Goal: Information Seeking & Learning: Learn about a topic

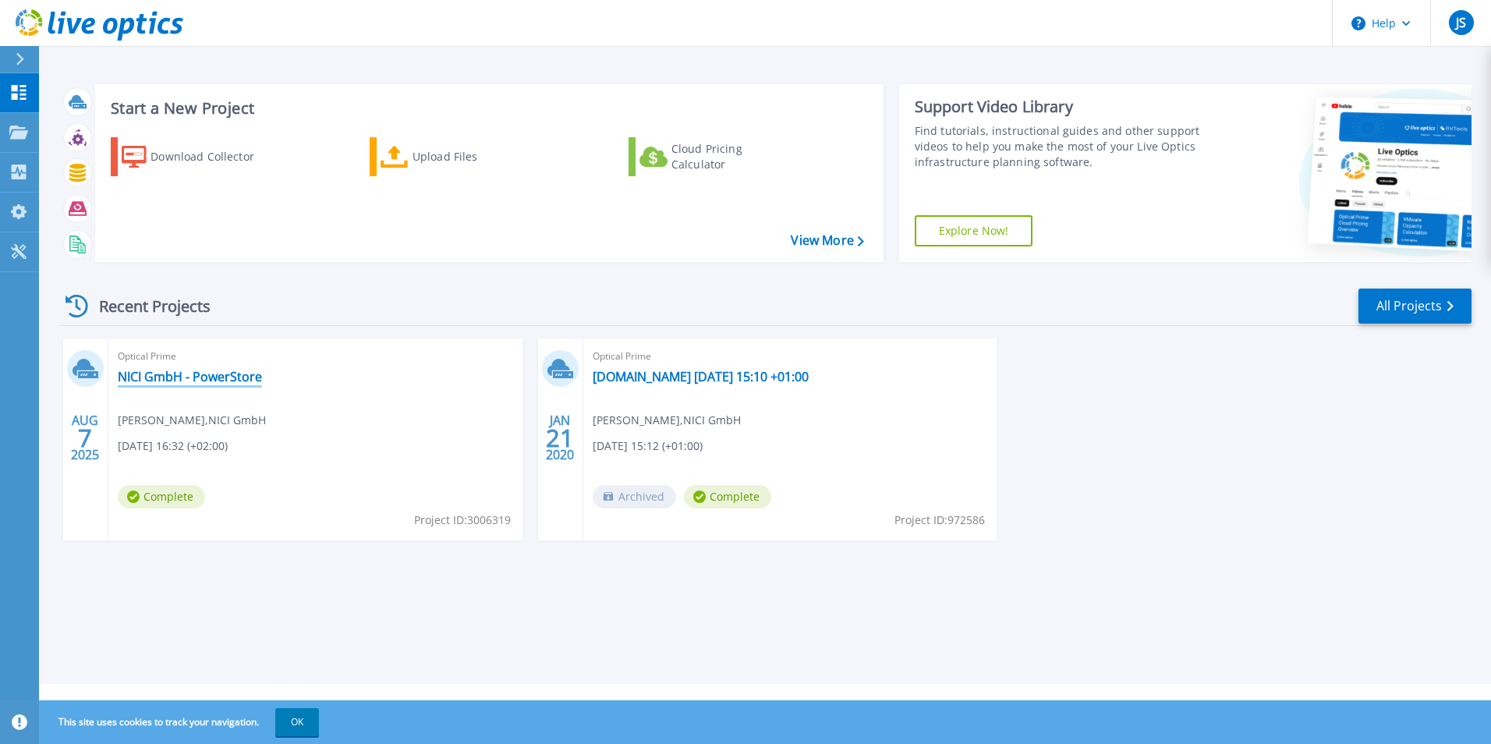
click at [200, 375] on link "NICI GmbH - PowerStore" at bounding box center [190, 377] width 144 height 16
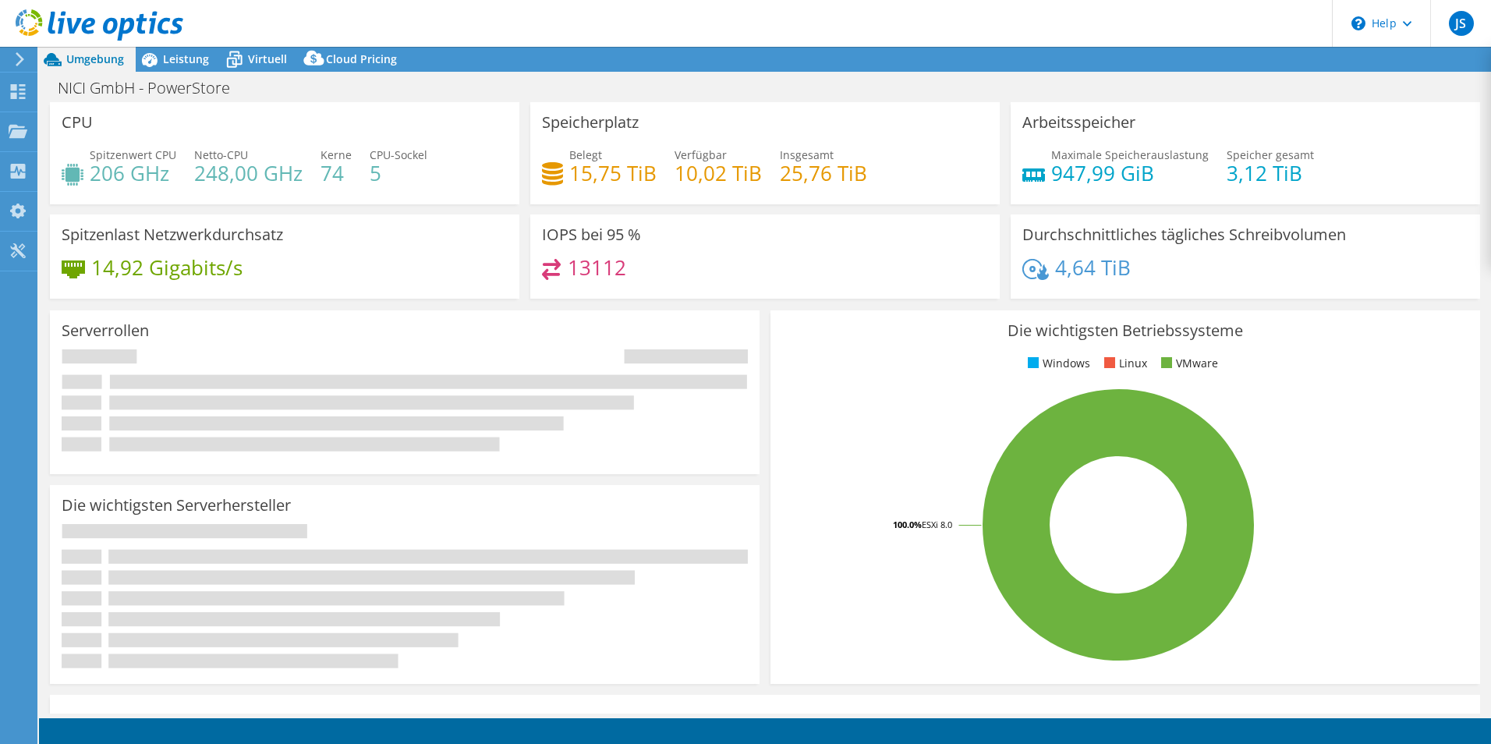
select select "USD"
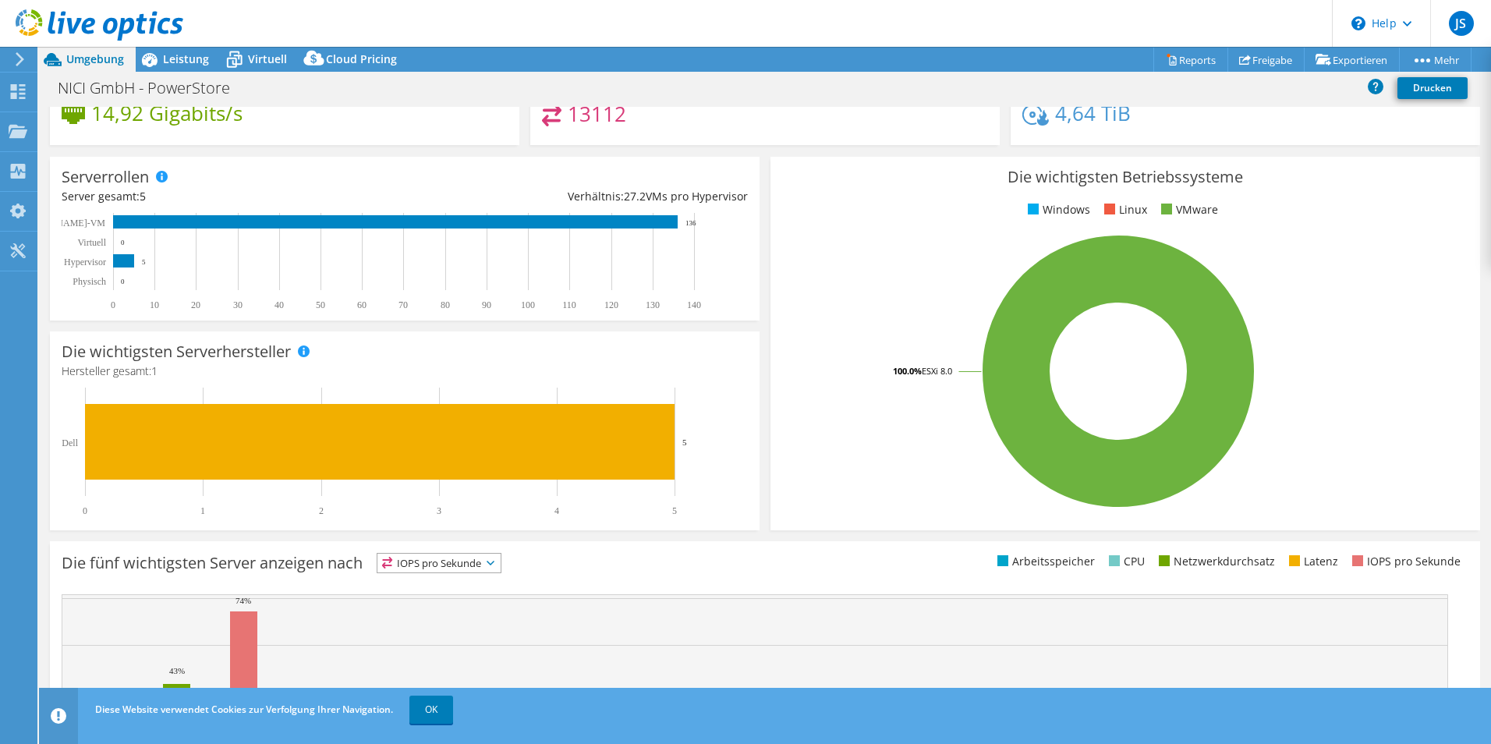
scroll to position [297, 0]
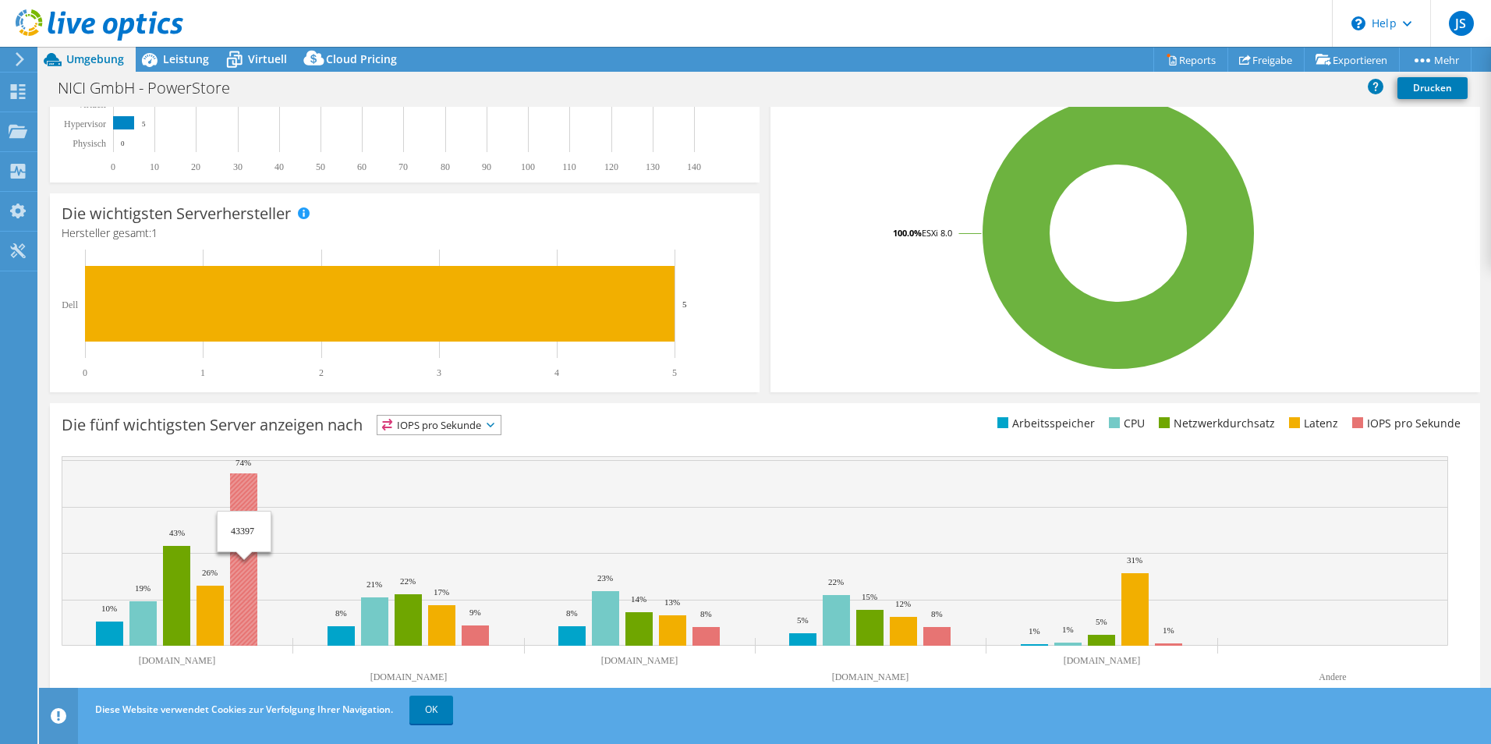
click at [242, 501] on rect at bounding box center [243, 559] width 27 height 172
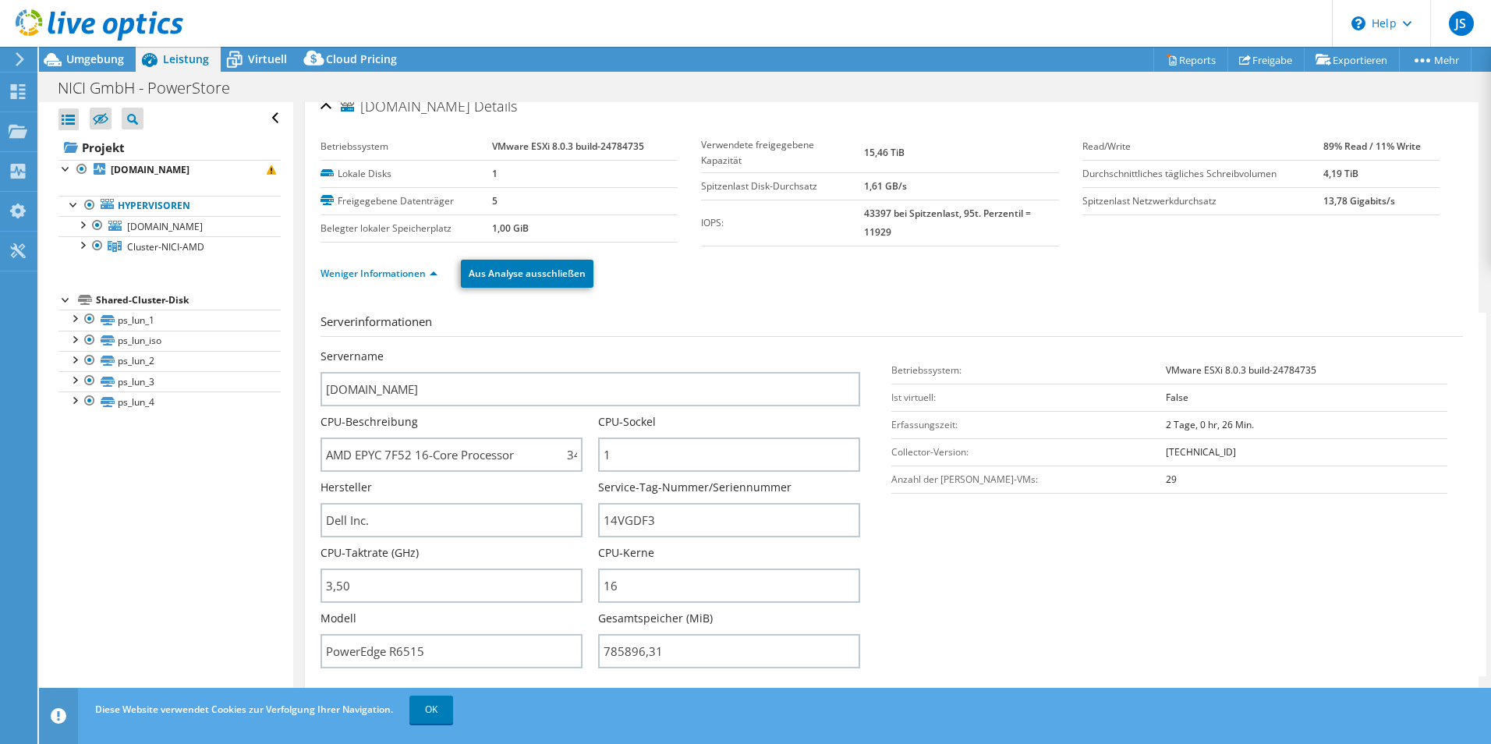
scroll to position [0, 0]
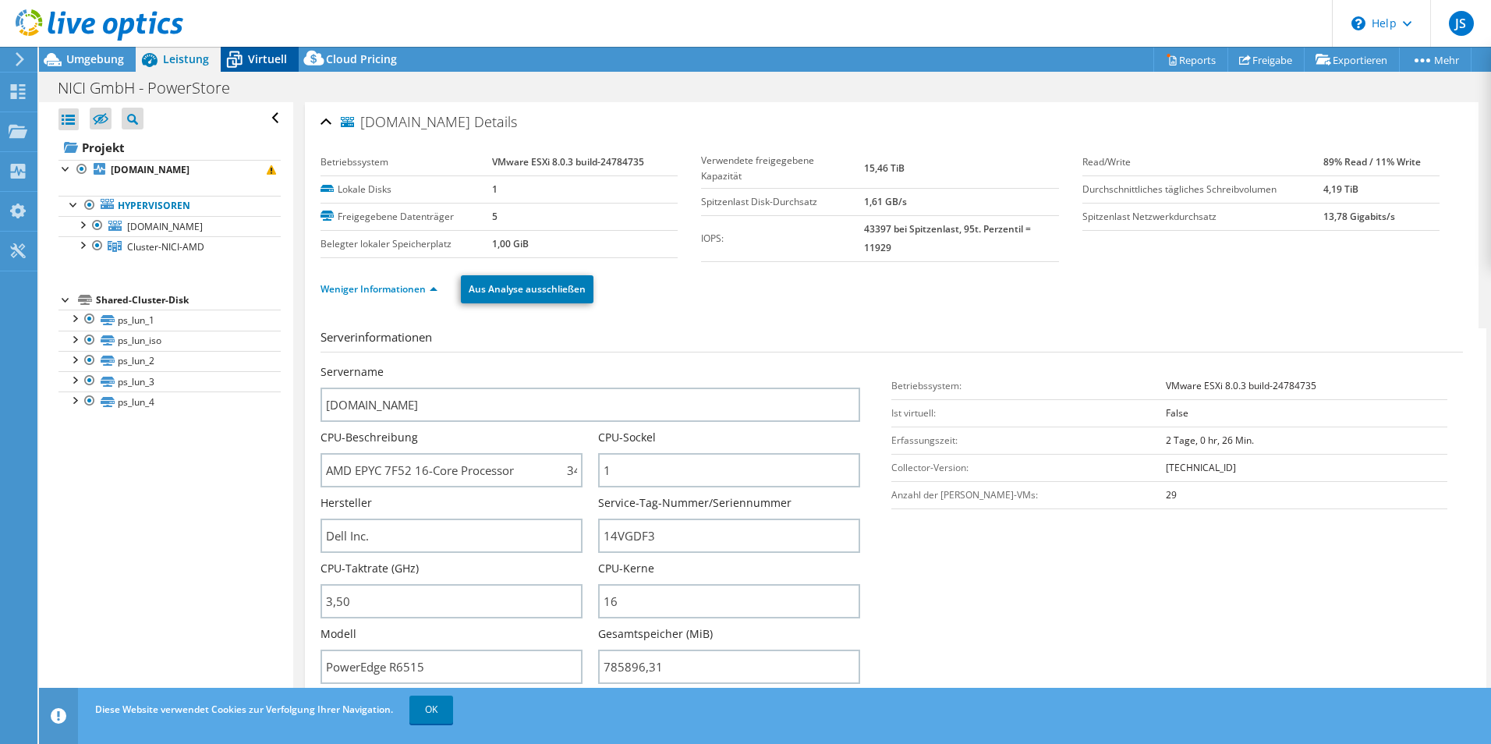
click at [260, 61] on span "Virtuell" at bounding box center [267, 58] width 39 height 15
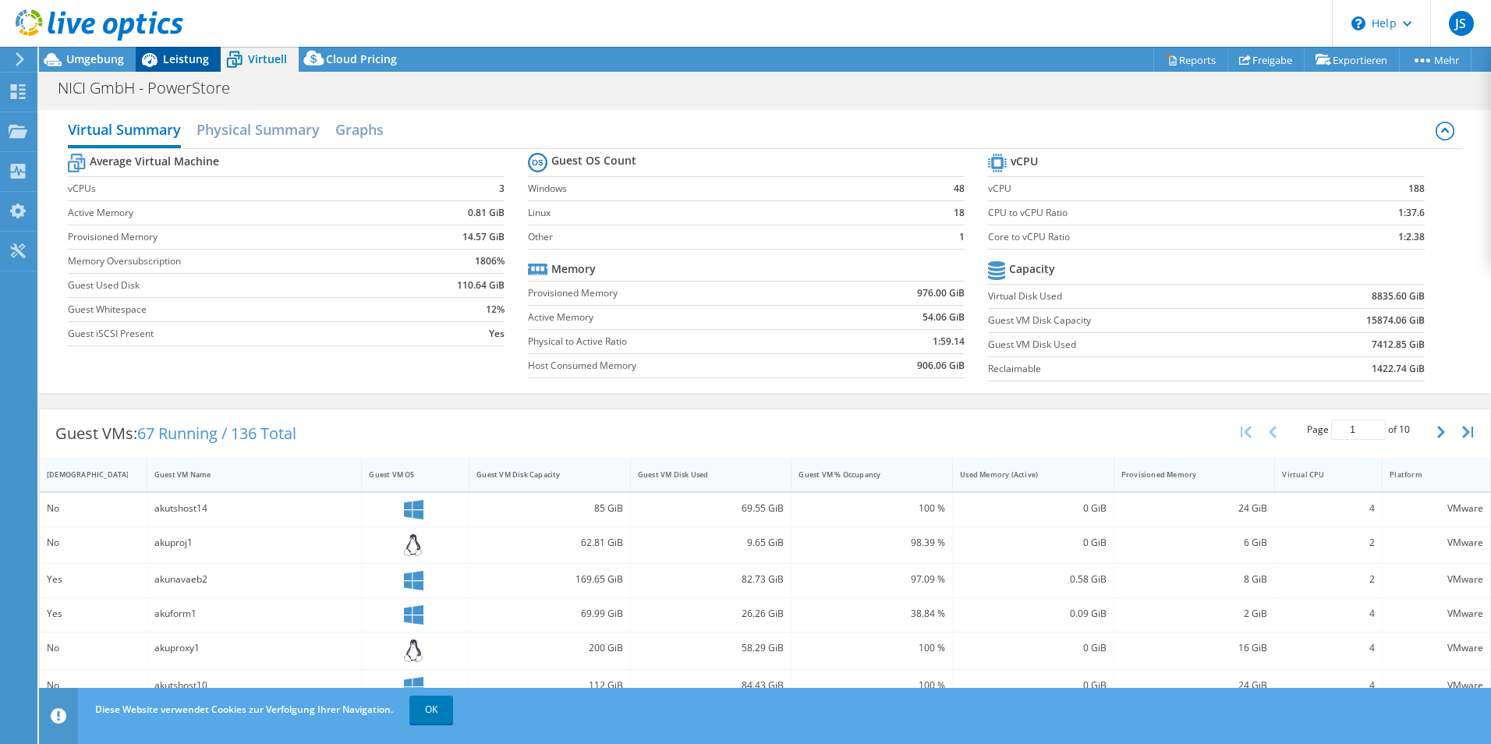
click at [174, 59] on span "Leistung" at bounding box center [186, 58] width 46 height 15
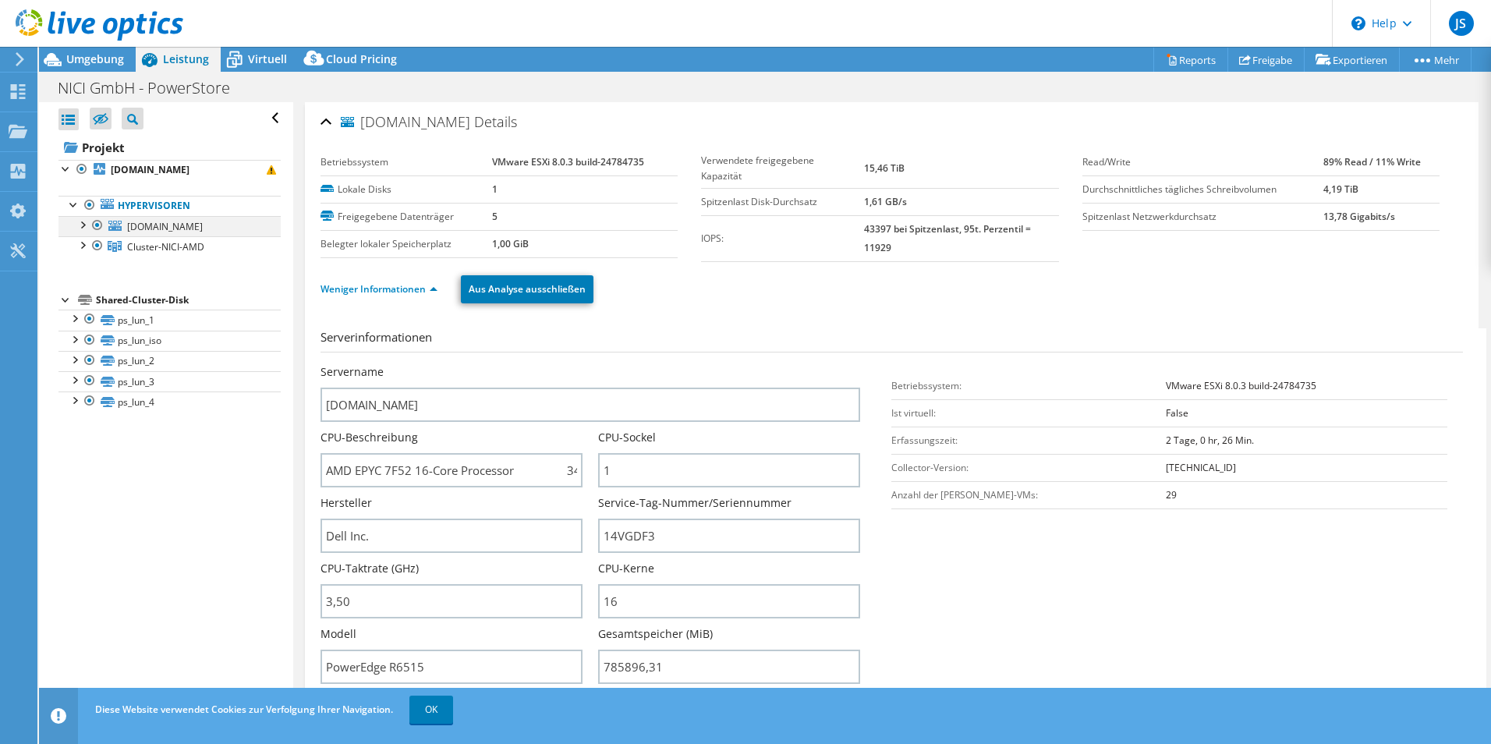
click at [86, 218] on div at bounding box center [82, 224] width 16 height 16
click at [84, 220] on div at bounding box center [82, 224] width 16 height 16
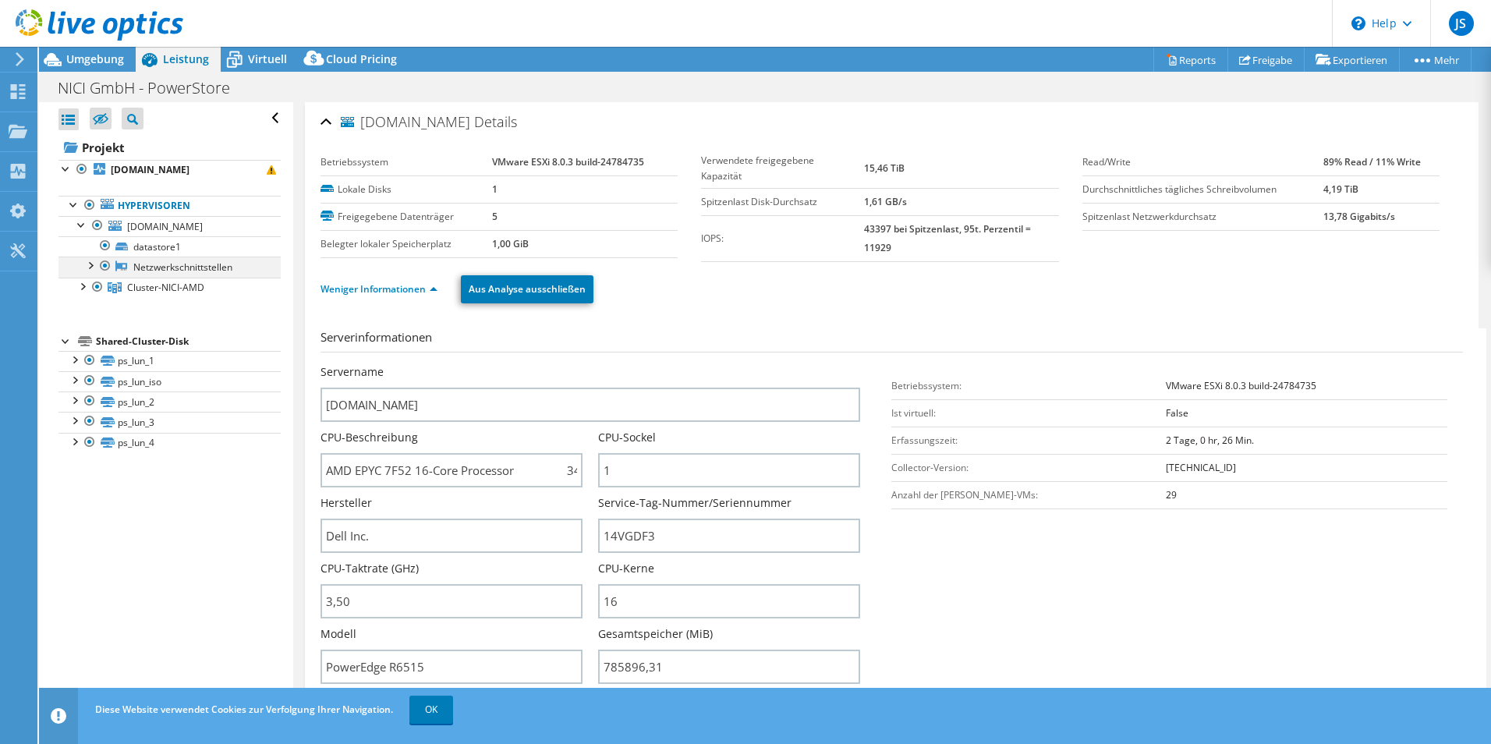
click at [84, 261] on div at bounding box center [90, 264] width 16 height 16
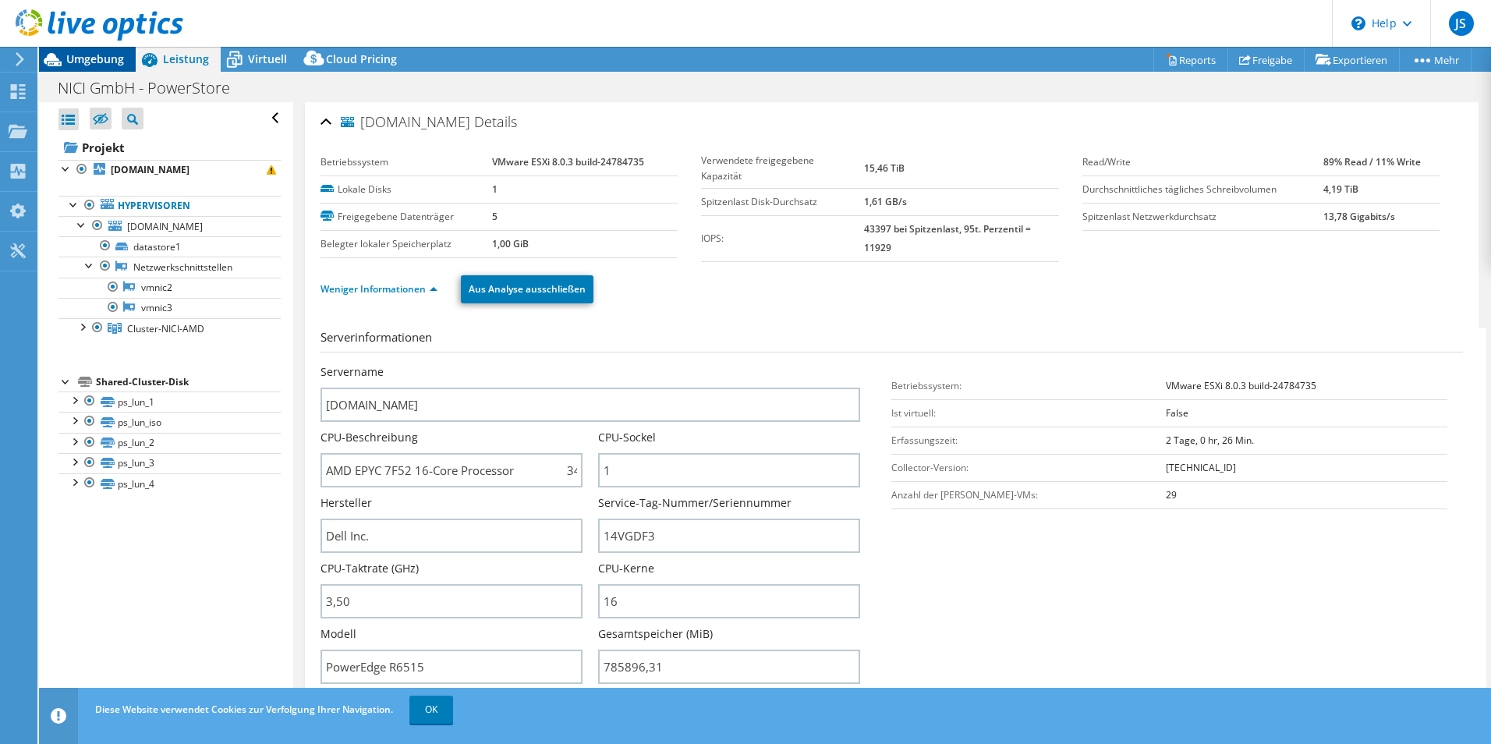
click at [81, 59] on span "Umgebung" at bounding box center [95, 58] width 58 height 15
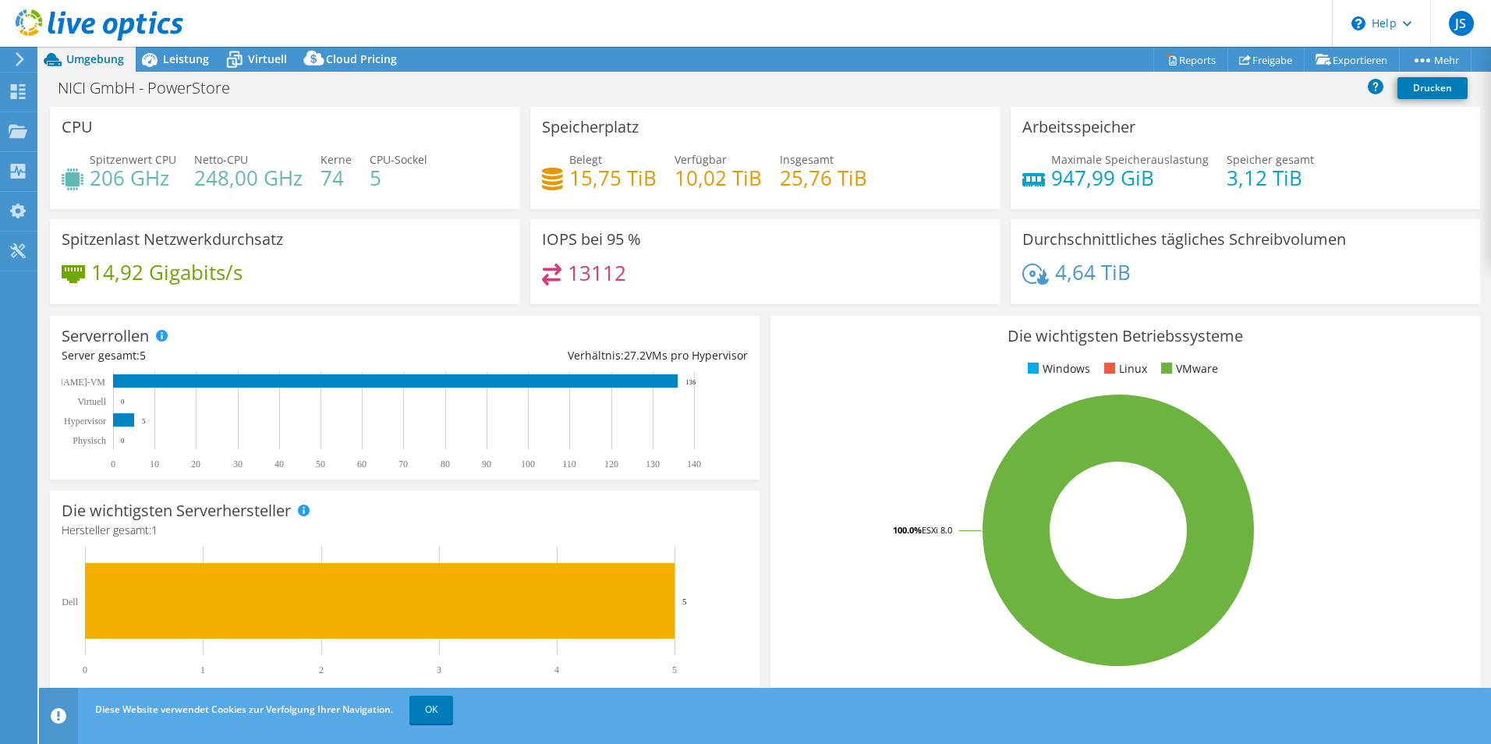
click at [173, 281] on h4 "14,92 Gigabits/s" at bounding box center [166, 272] width 151 height 17
click at [189, 172] on div "Spitzenwert CPU 206 GHz Netto-CPU 248,00 GHz Kerne 74 CPU-Sockel 5" at bounding box center [285, 176] width 446 height 51
click at [138, 177] on h4 "206 GHz" at bounding box center [133, 177] width 87 height 17
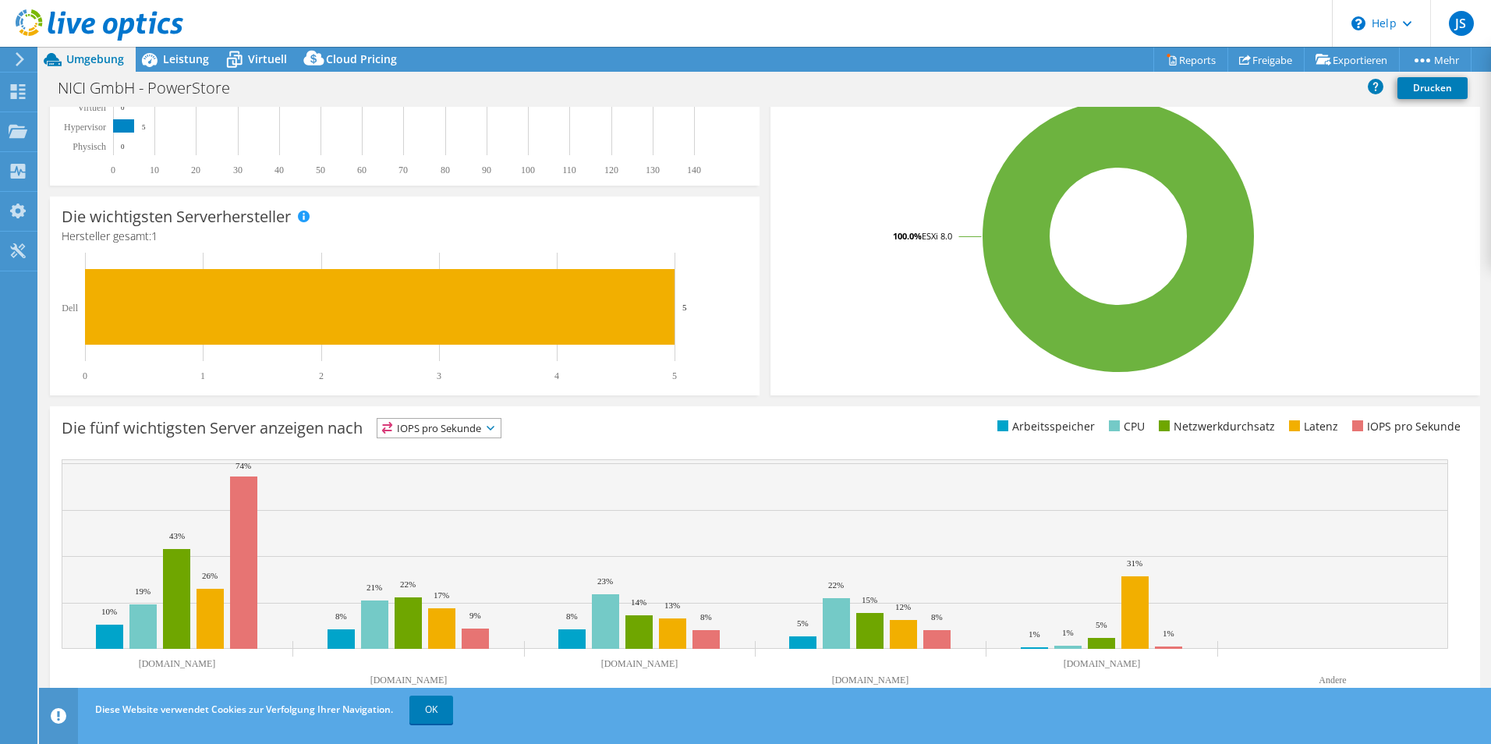
scroll to position [297, 0]
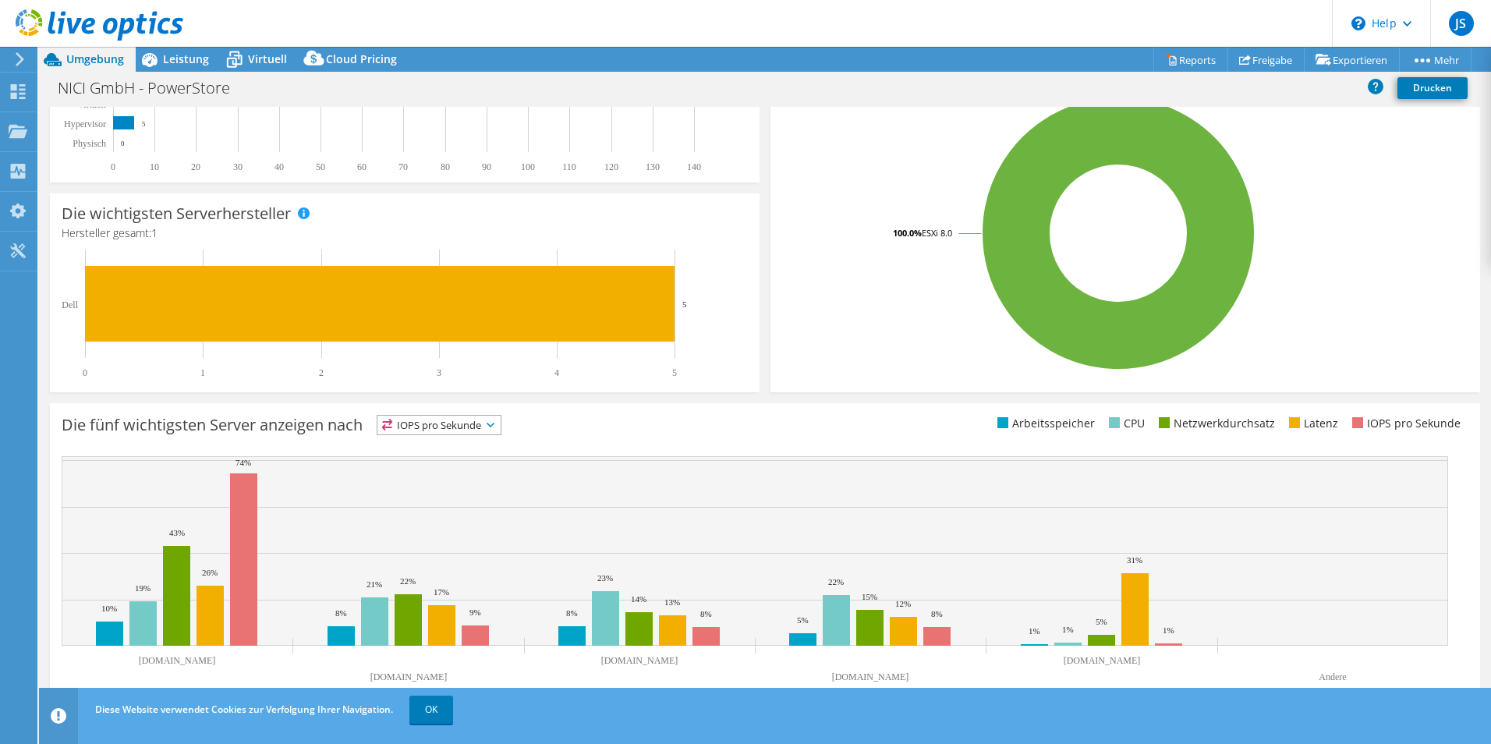
click at [420, 425] on span "IOPS pro Sekunde" at bounding box center [438, 425] width 123 height 19
click at [440, 463] on li "Arbeitsspeicher" at bounding box center [438, 467] width 123 height 22
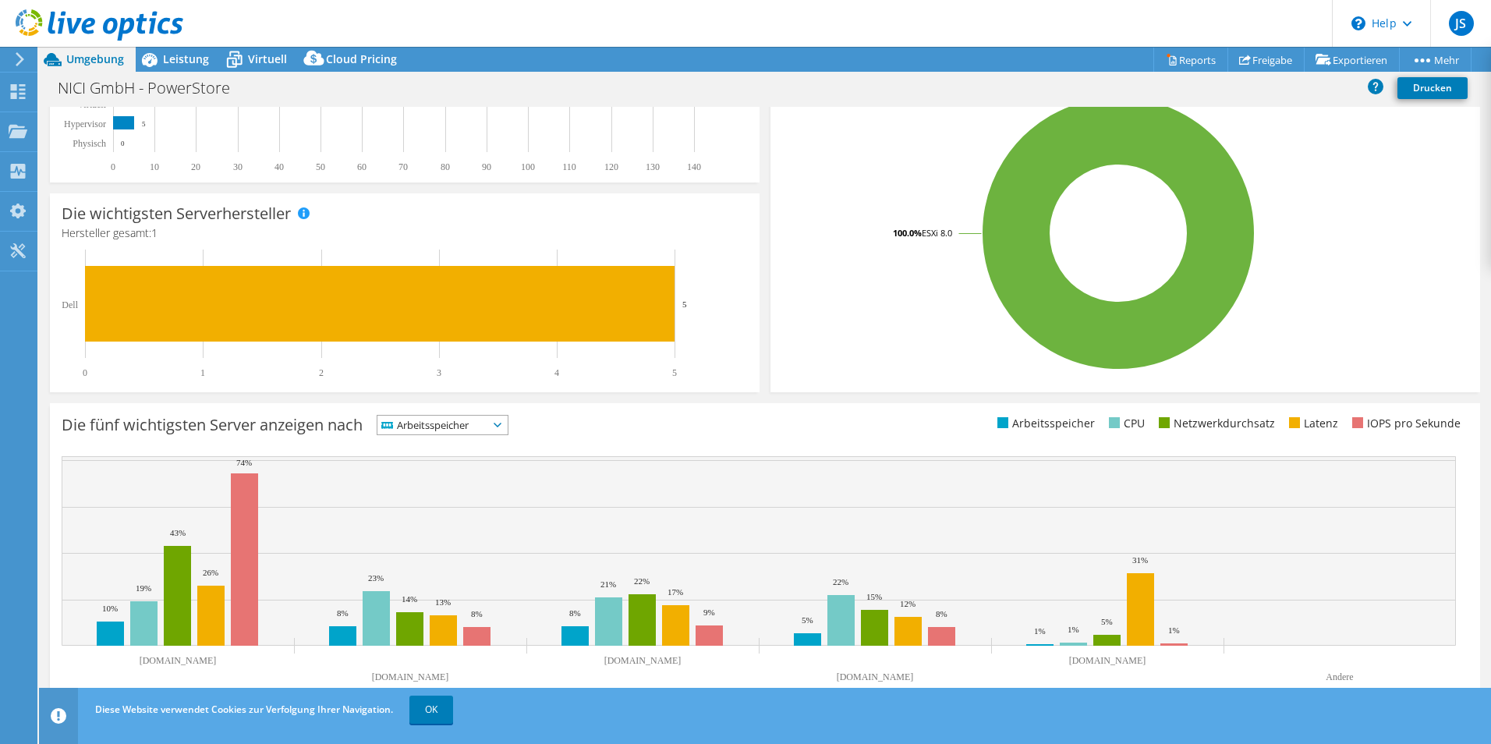
click at [435, 429] on span "Arbeitsspeicher" at bounding box center [432, 425] width 111 height 19
click at [440, 490] on li "CPU" at bounding box center [442, 489] width 130 height 22
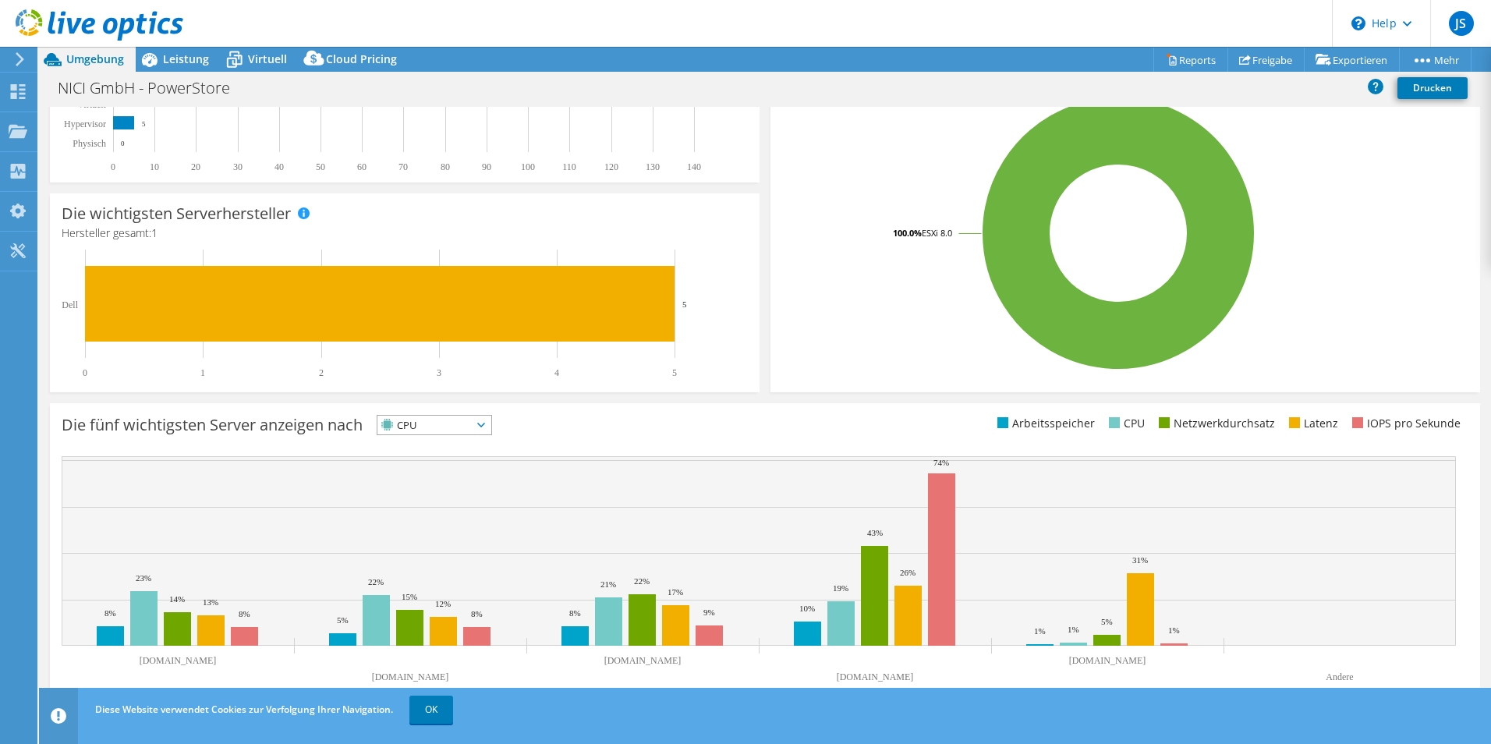
click at [443, 424] on span "CPU" at bounding box center [424, 425] width 94 height 19
click at [445, 460] on li "Arbeitsspeicher" at bounding box center [434, 467] width 114 height 22
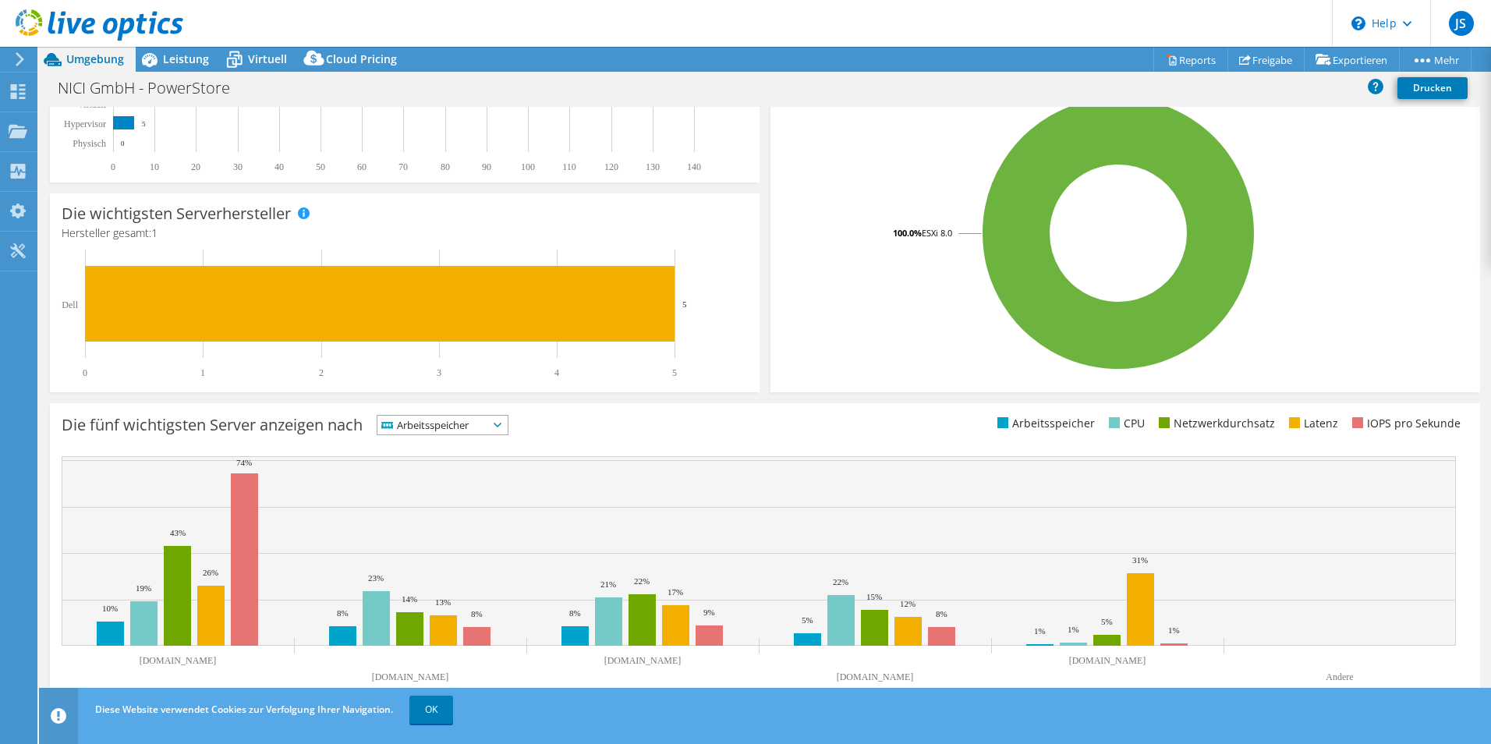
click at [447, 417] on span "Arbeitsspeicher" at bounding box center [432, 425] width 111 height 19
click at [449, 445] on li "IOPS pro Sekunde" at bounding box center [442, 445] width 130 height 22
click at [454, 424] on span "IOPS pro Sekunde" at bounding box center [438, 425] width 123 height 19
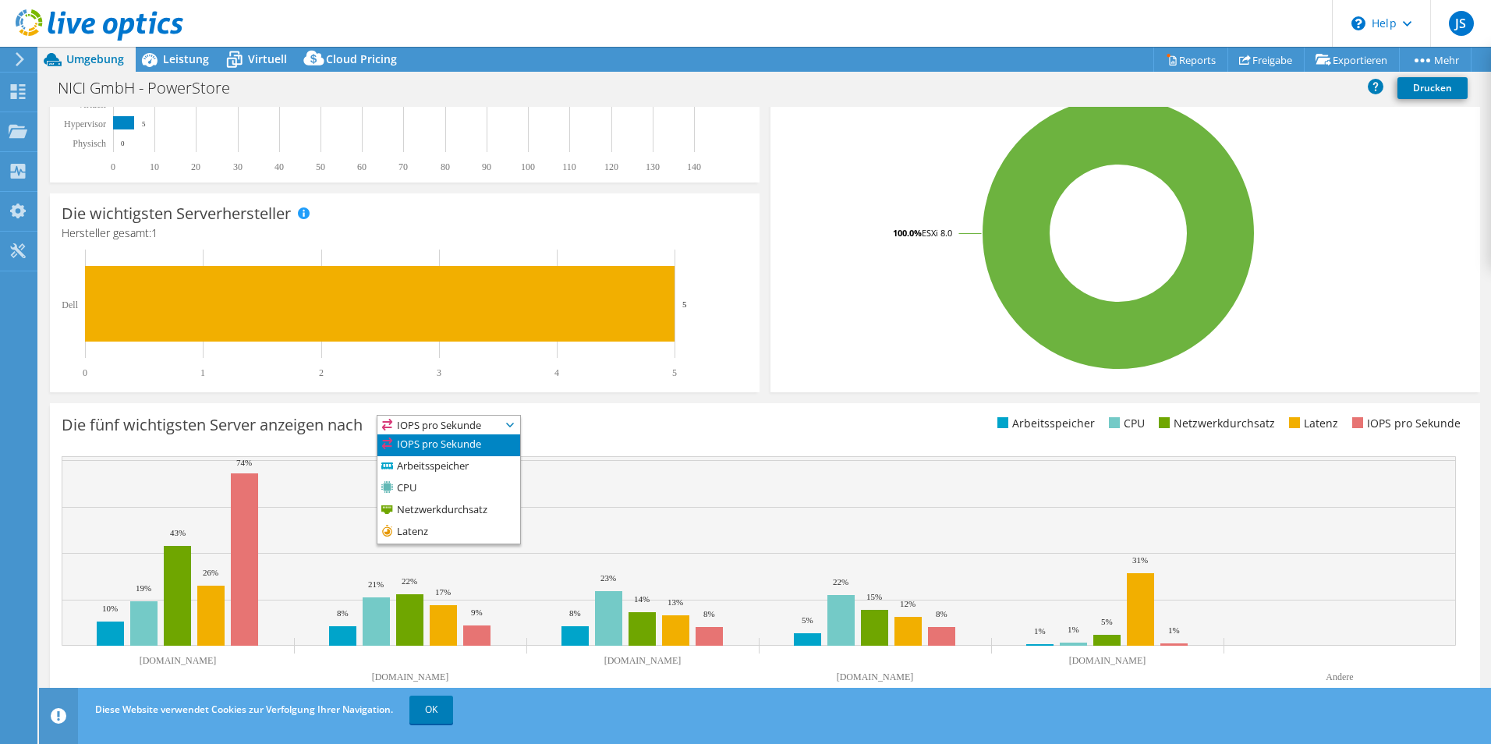
click at [454, 424] on span "IOPS pro Sekunde" at bounding box center [438, 425] width 123 height 19
click at [451, 426] on span "IOPS pro Sekunde" at bounding box center [438, 425] width 123 height 19
click at [450, 526] on li "Latenz" at bounding box center [448, 533] width 143 height 22
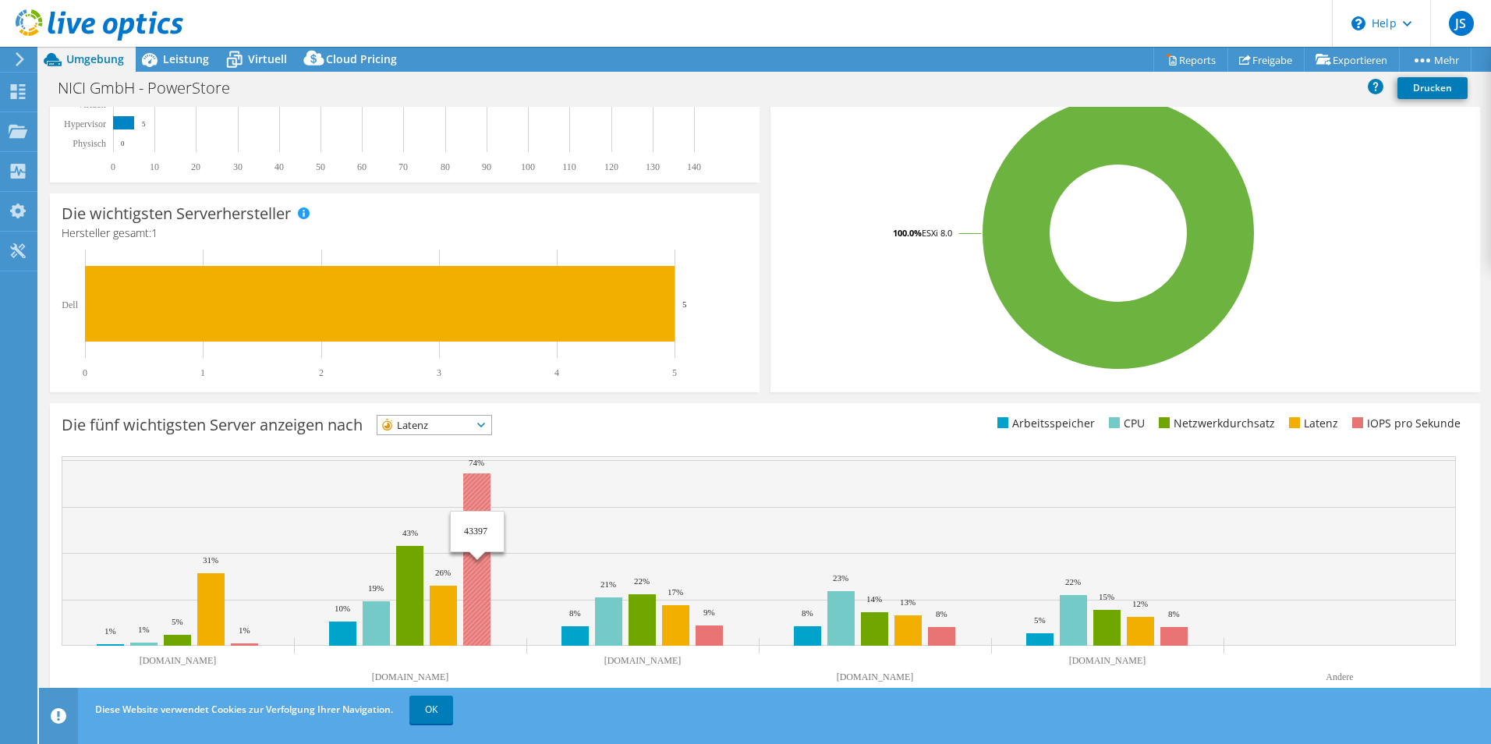
click at [482, 497] on rect at bounding box center [476, 559] width 27 height 172
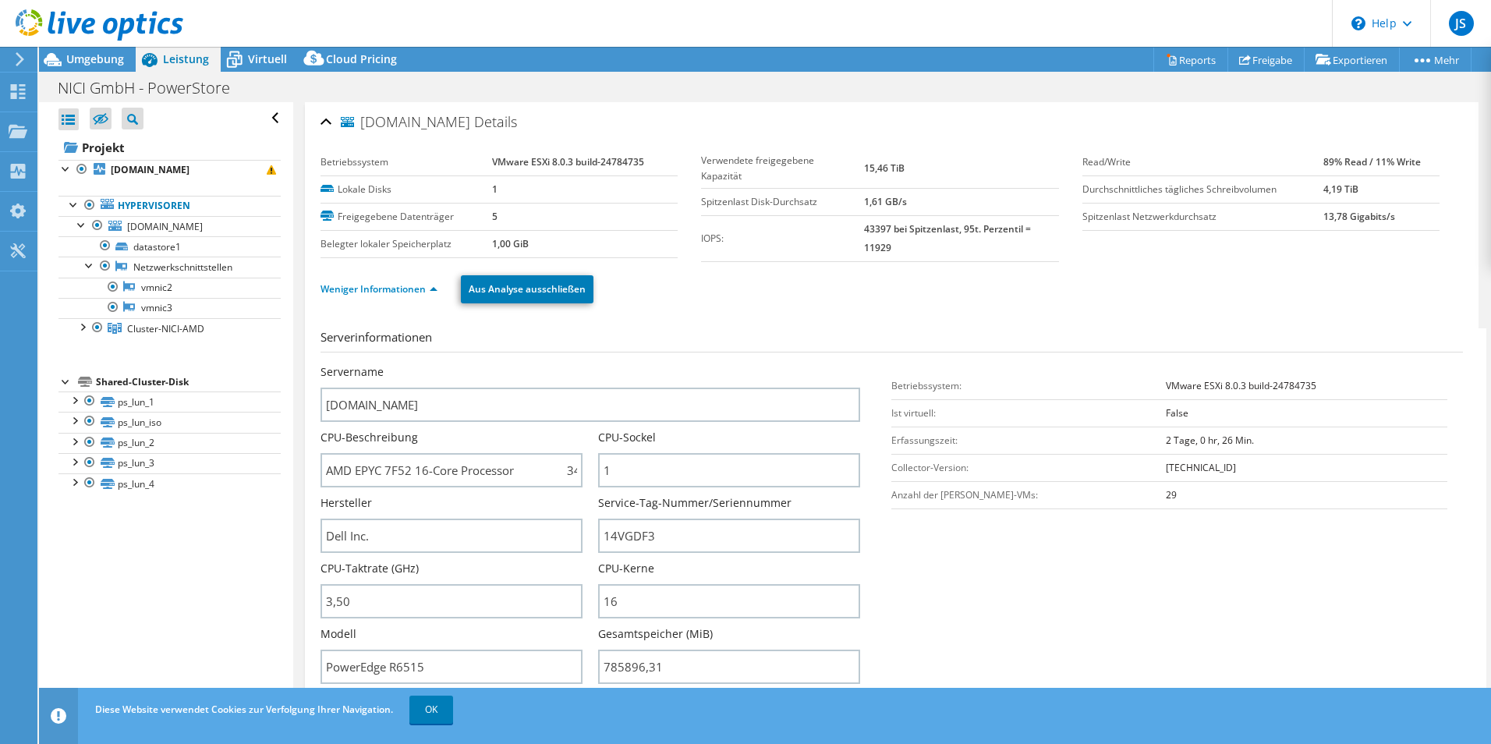
scroll to position [0, 0]
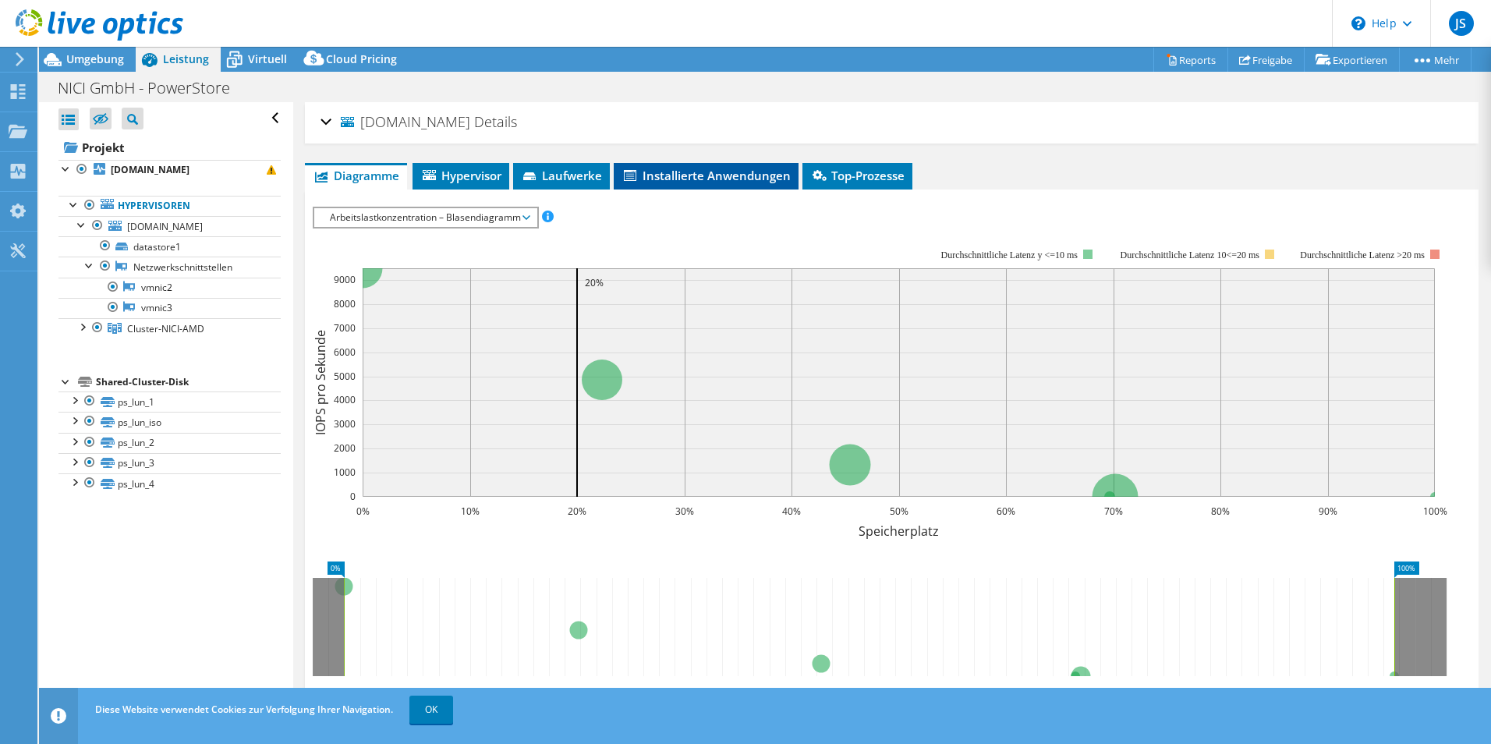
click at [723, 174] on span "Installierte Anwendungen" at bounding box center [705, 176] width 169 height 16
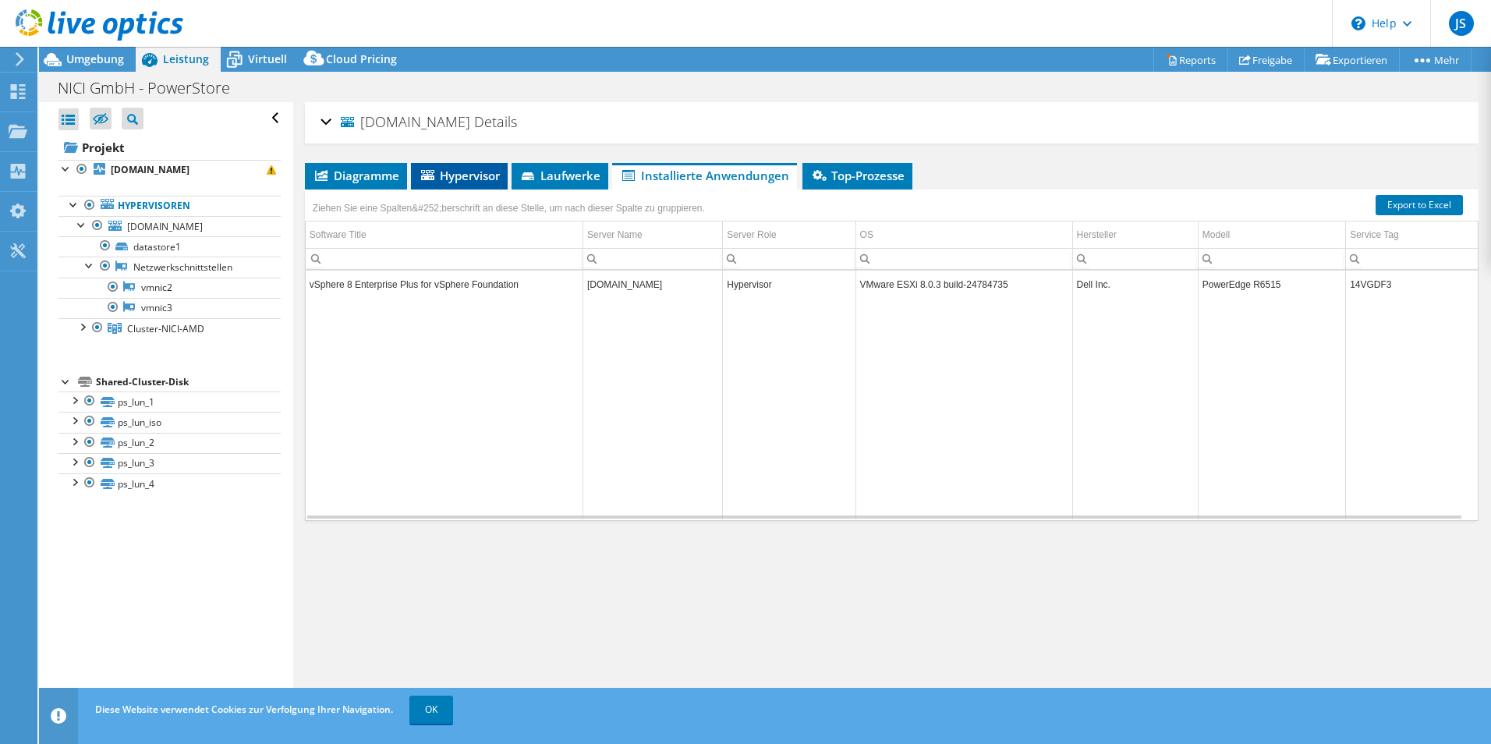
click at [457, 177] on span "Hypervisor" at bounding box center [459, 176] width 81 height 16
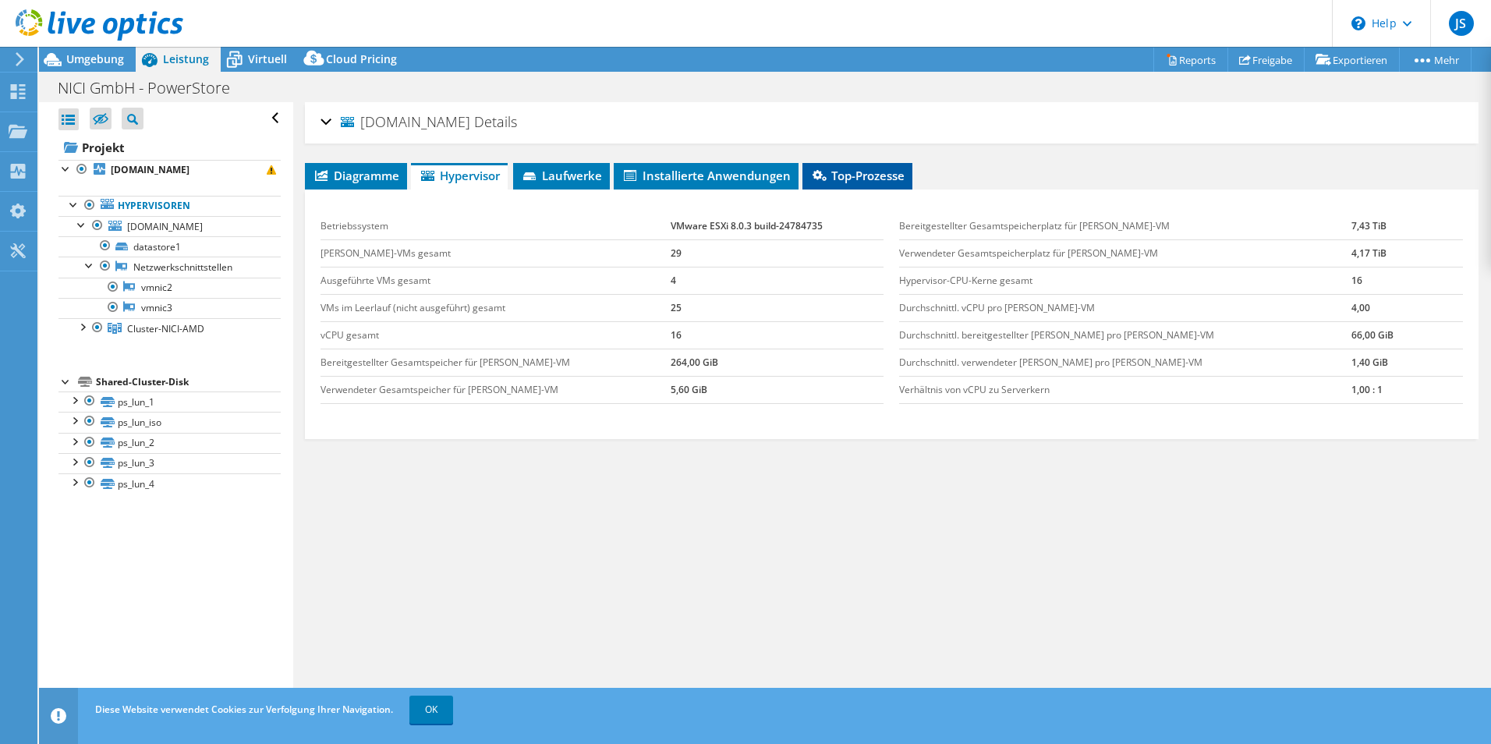
click at [854, 170] on span "Top-Prozesse" at bounding box center [857, 176] width 94 height 16
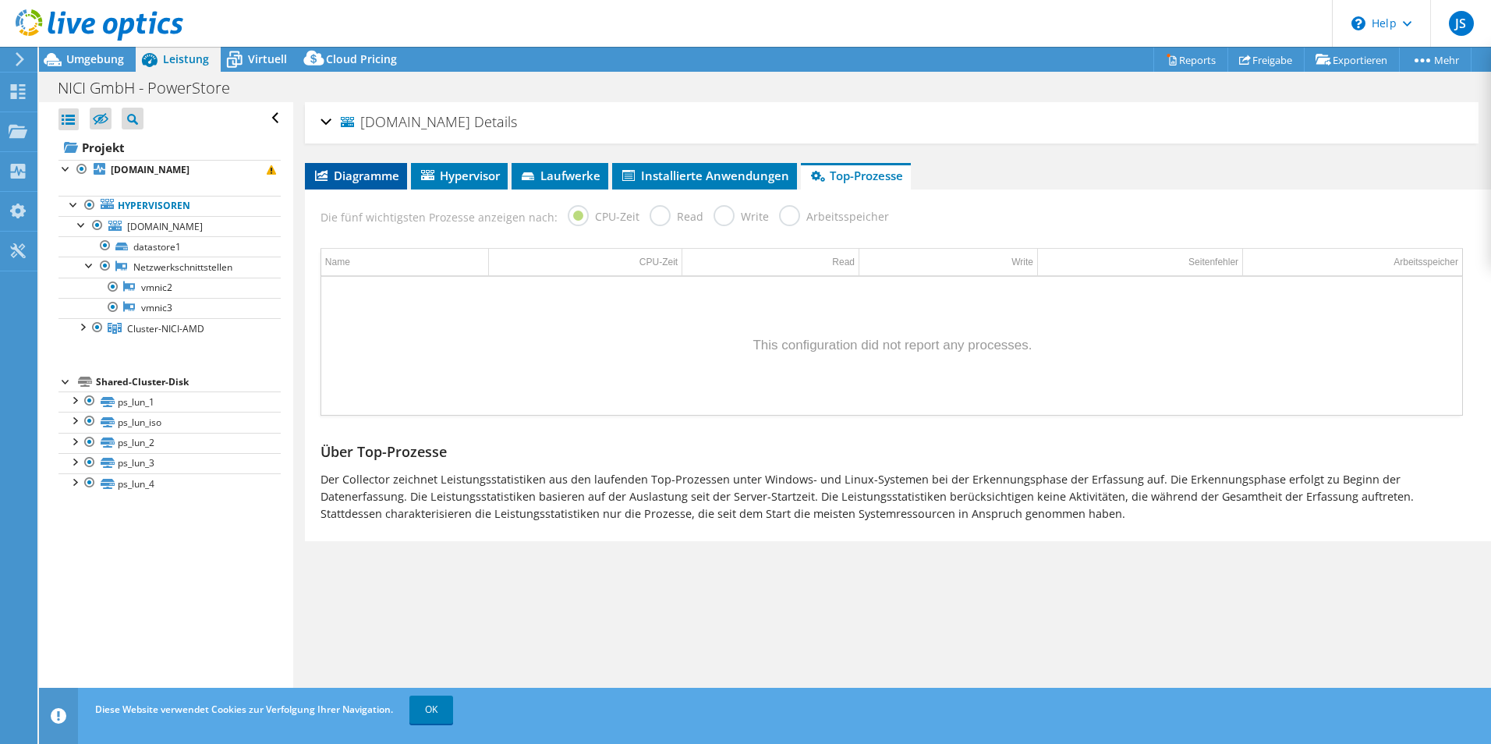
click at [360, 164] on li "Diagramme" at bounding box center [356, 176] width 102 height 27
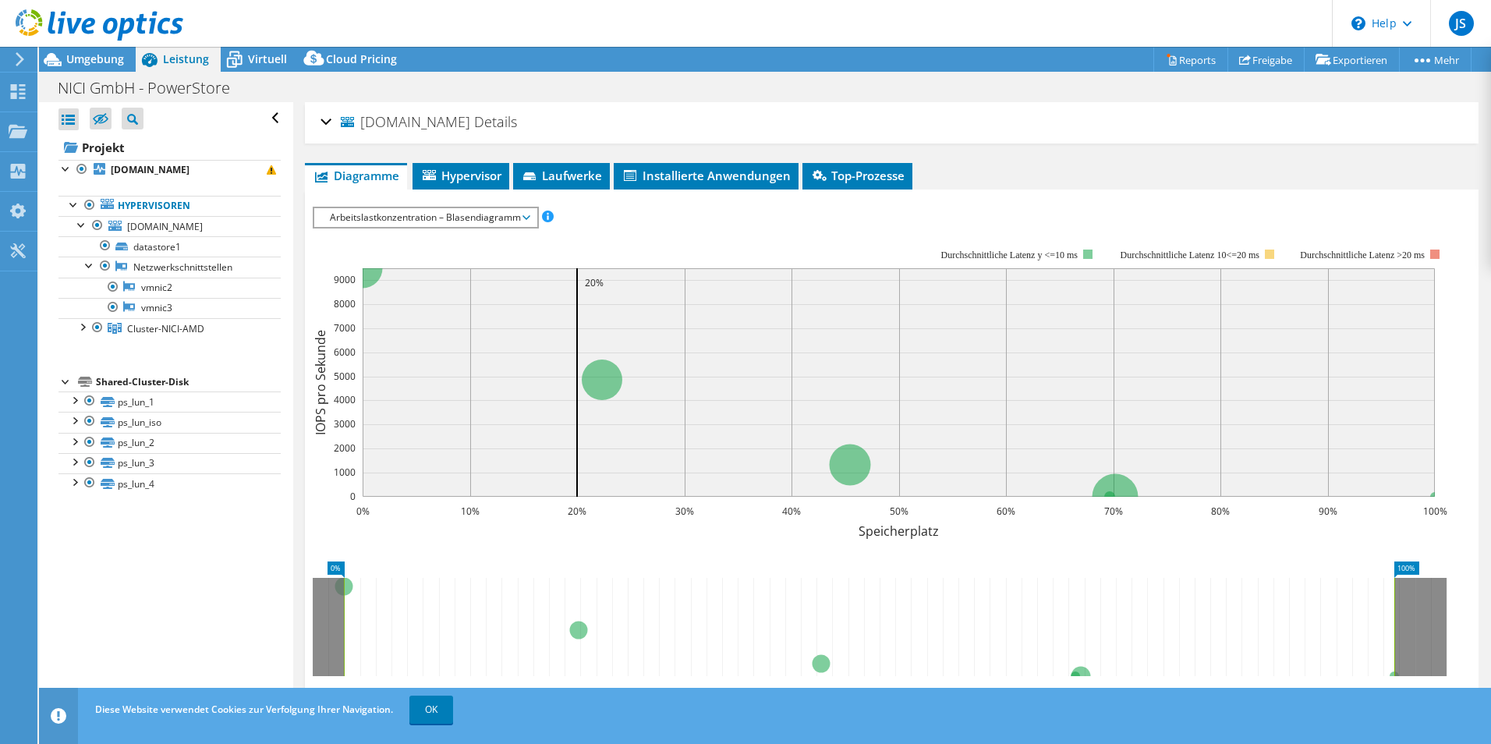
click at [450, 200] on div "IOPS pro Sekunde Disk-Durchsatz IO-Size Latenz Queue-Depth CPU-Prozentwert Arbe…" at bounding box center [892, 475] width 1158 height 552
click at [79, 221] on div at bounding box center [82, 224] width 16 height 16
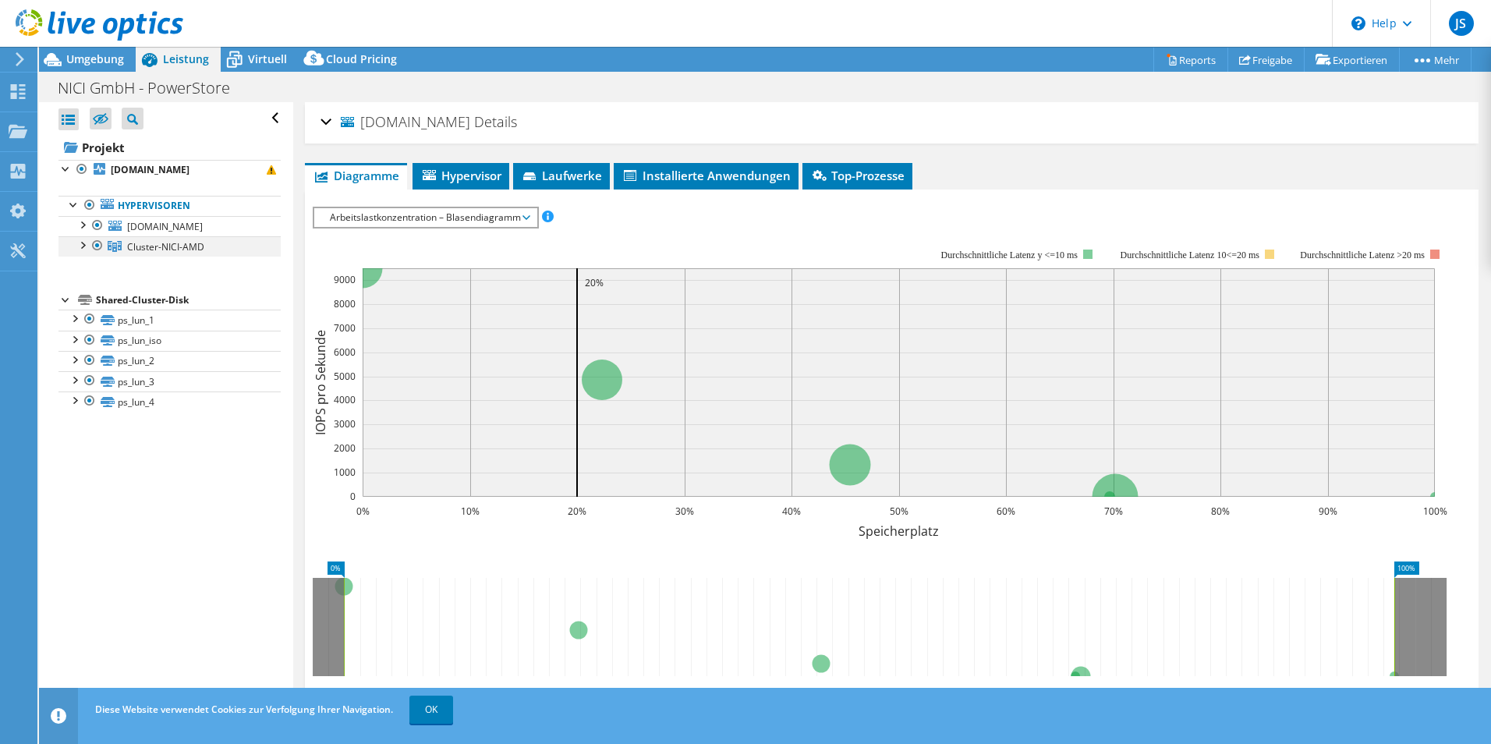
click at [87, 246] on div at bounding box center [82, 244] width 16 height 16
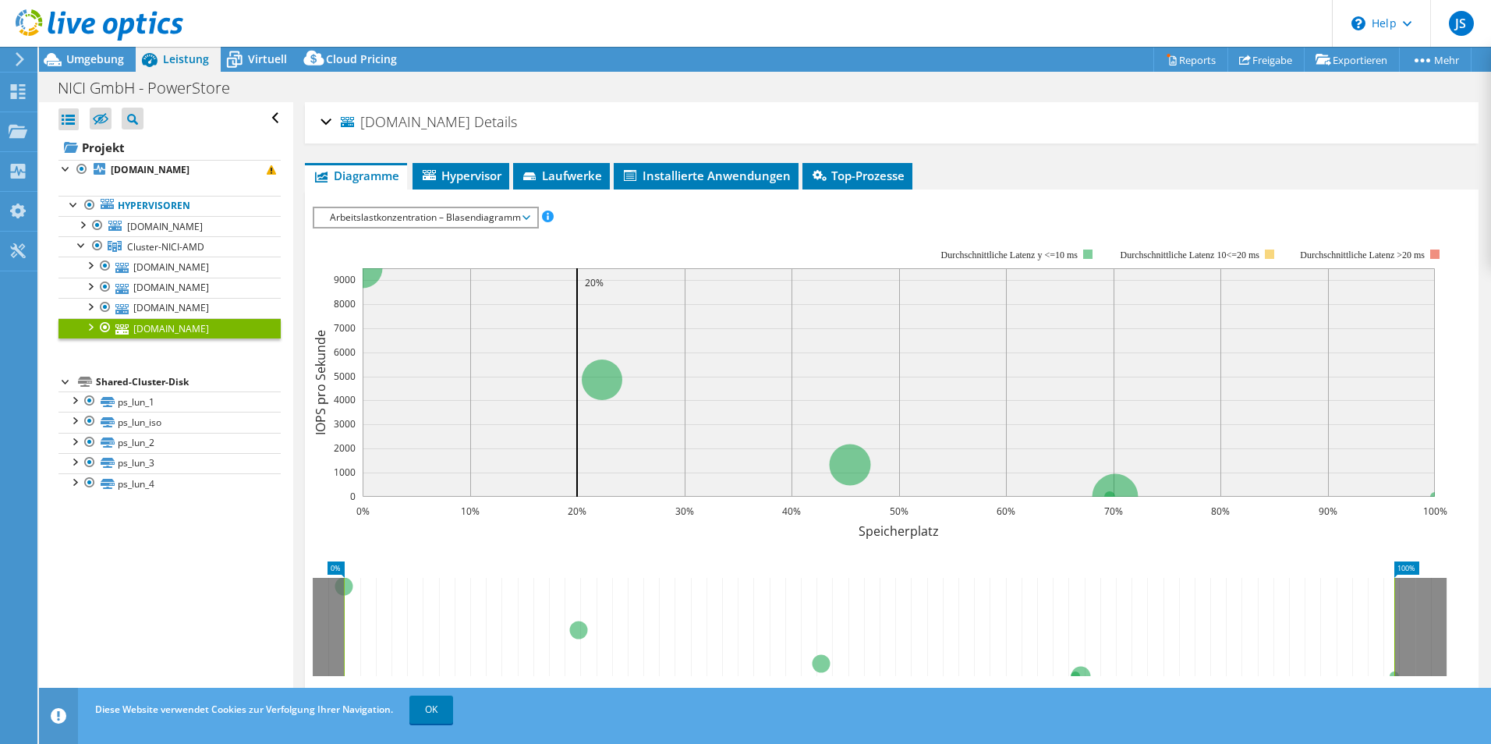
click at [92, 326] on div at bounding box center [90, 326] width 16 height 16
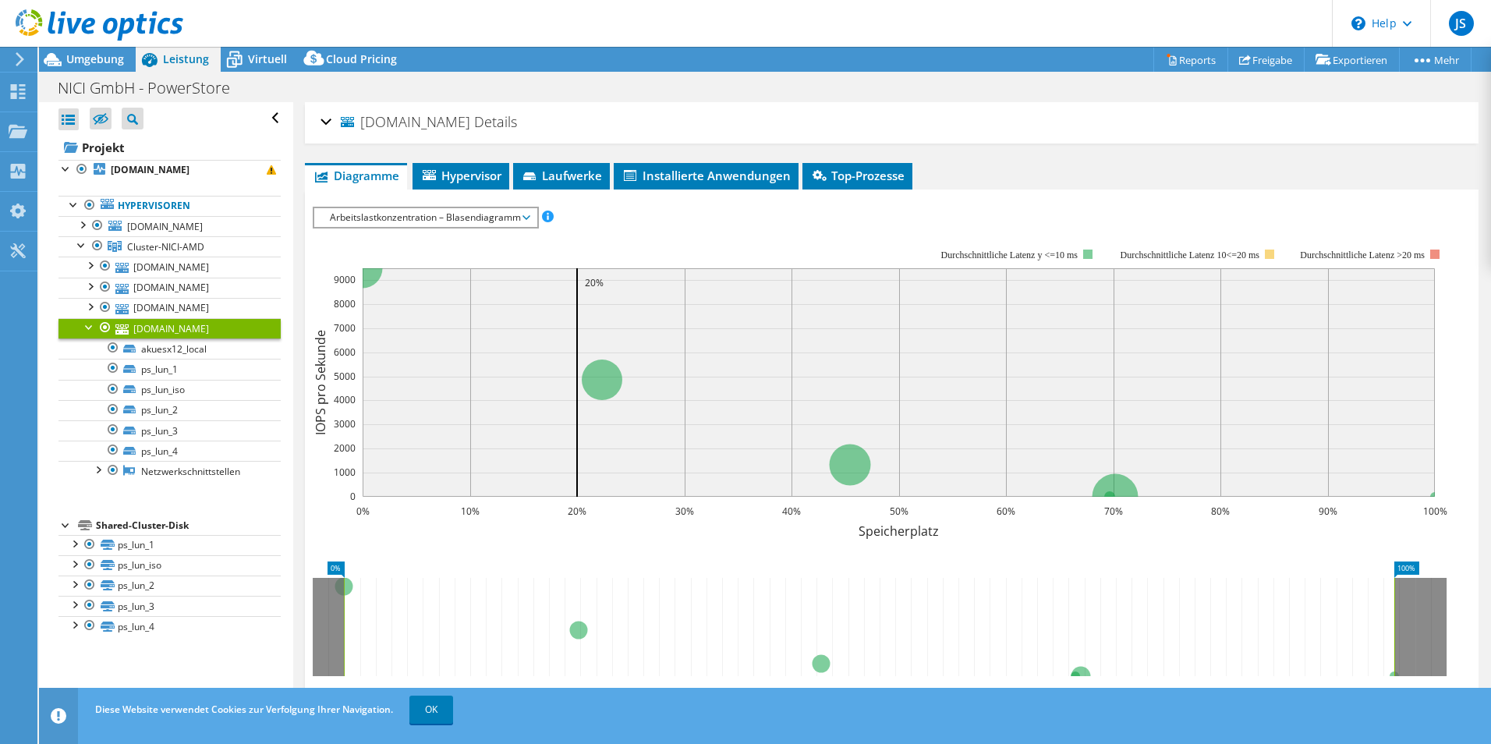
scroll to position [145, 0]
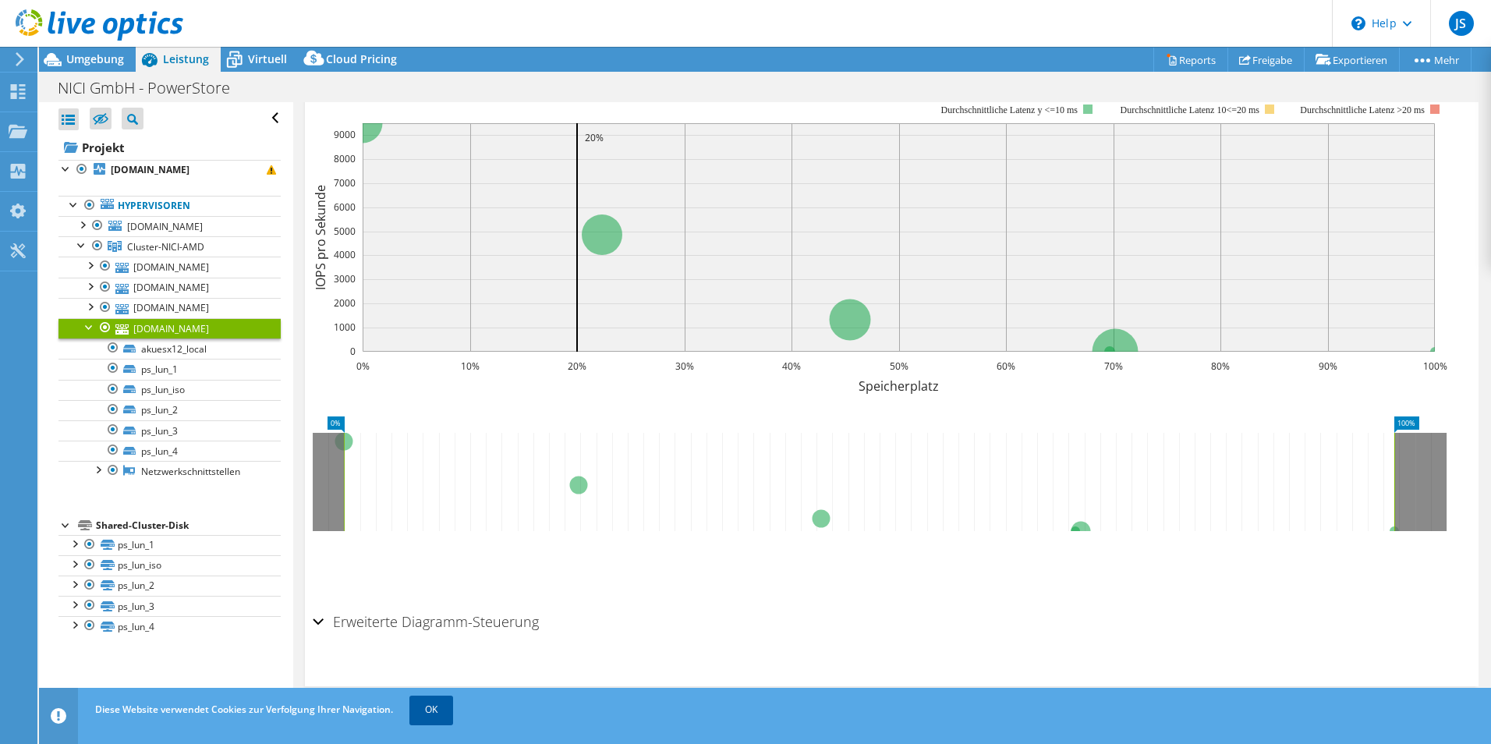
click at [430, 702] on link "OK" at bounding box center [431, 709] width 44 height 28
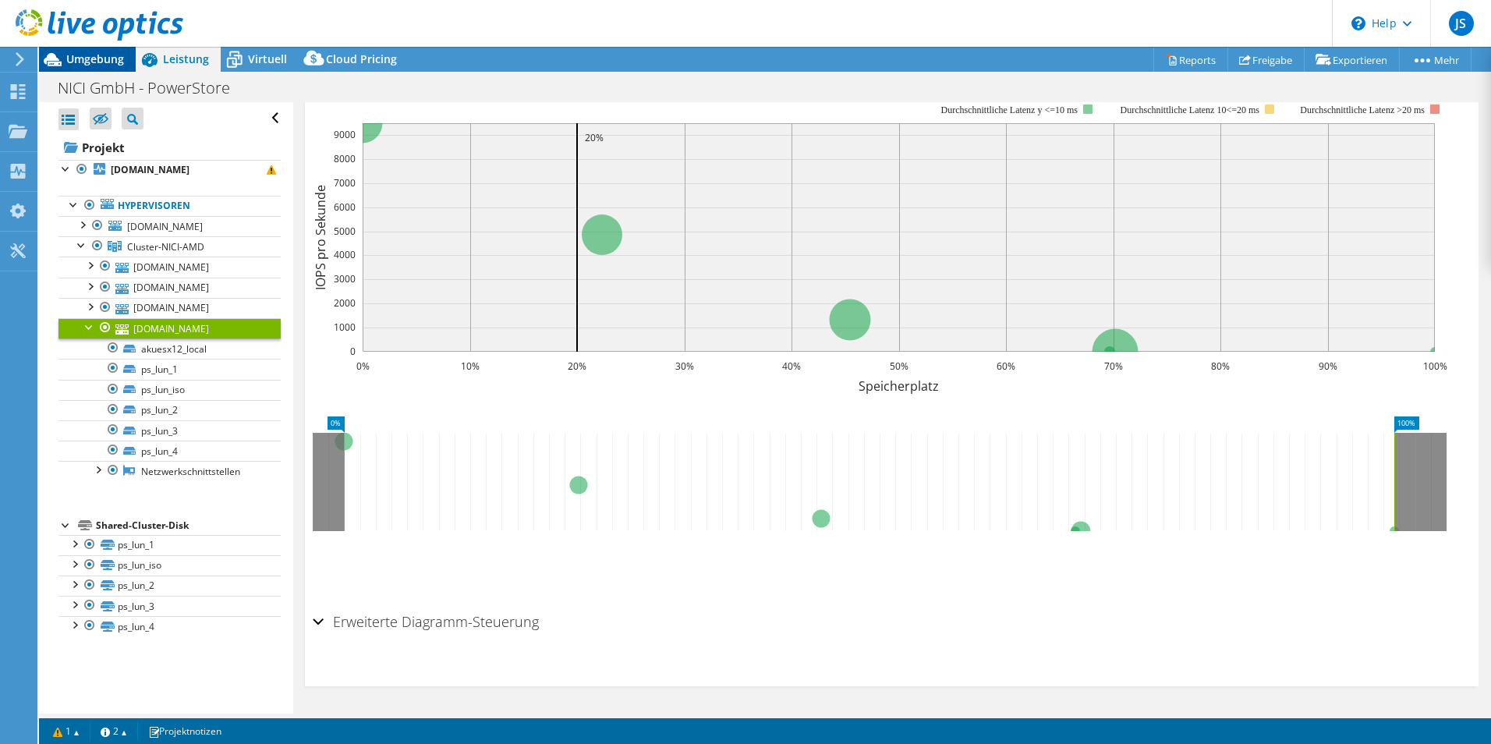
click at [111, 58] on span "Umgebung" at bounding box center [95, 58] width 58 height 15
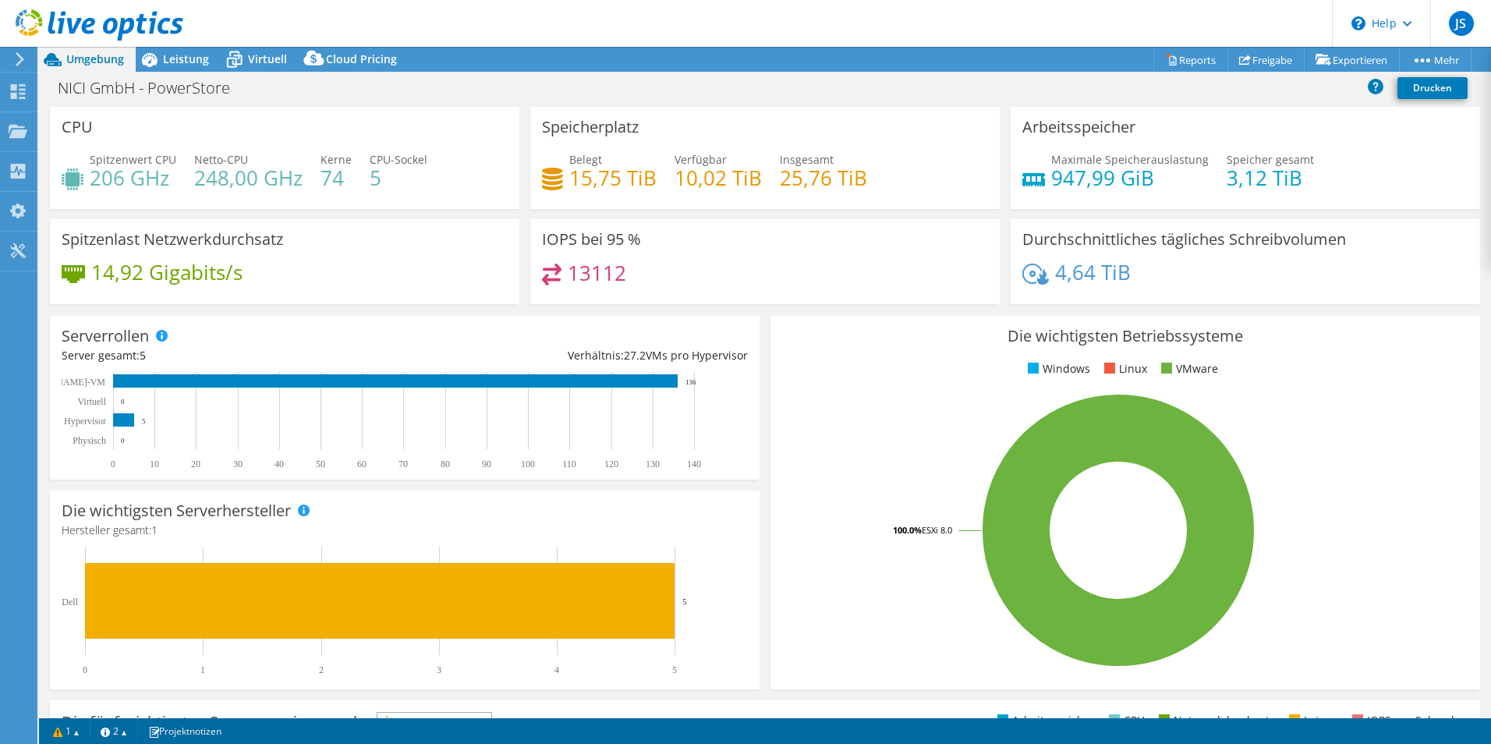
click at [1068, 256] on div "Durchschnittliches tägliches Schreibvolumen 4,64 TiB" at bounding box center [1244, 261] width 469 height 85
click at [1040, 267] on icon at bounding box center [1035, 274] width 27 height 21
click at [1026, 267] on icon at bounding box center [1035, 274] width 27 height 21
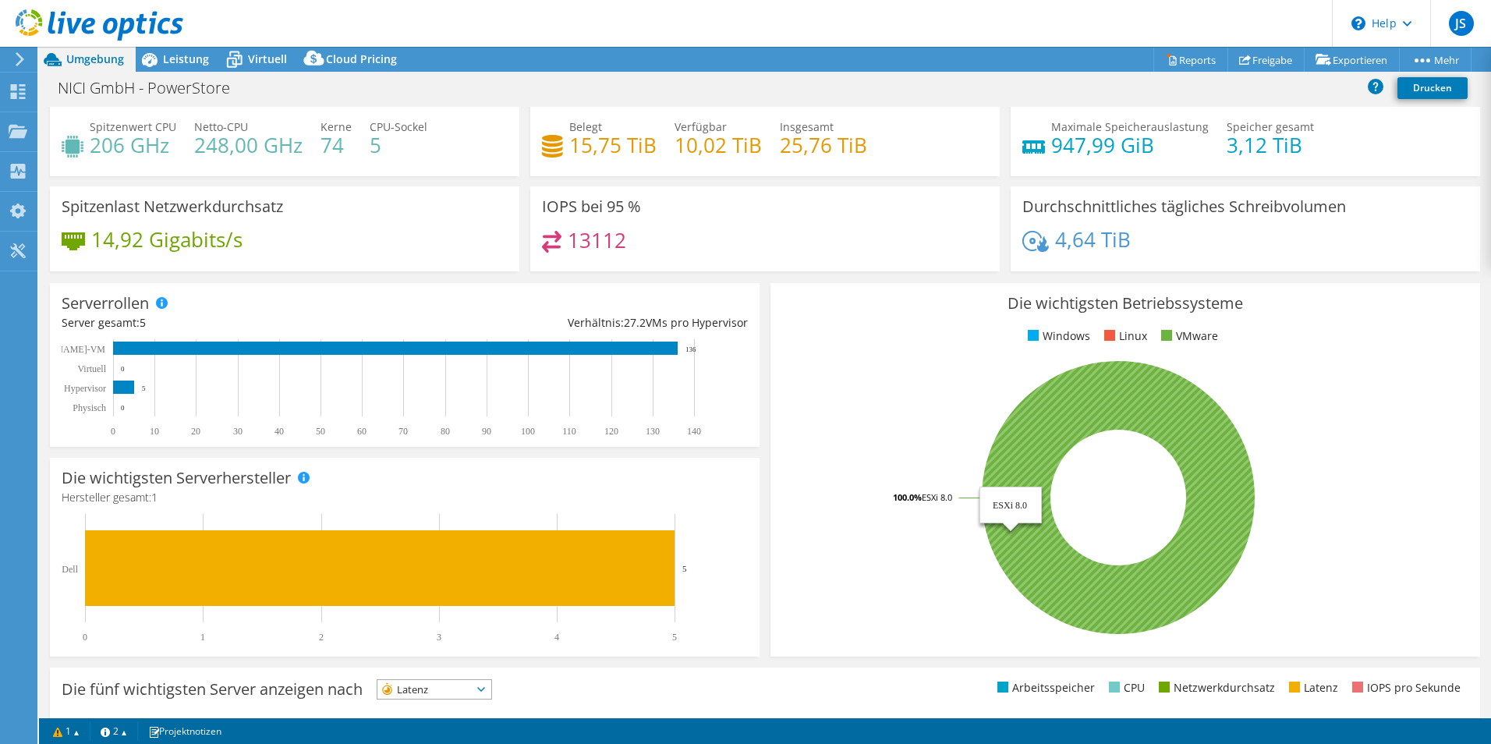
scroll to position [0, 0]
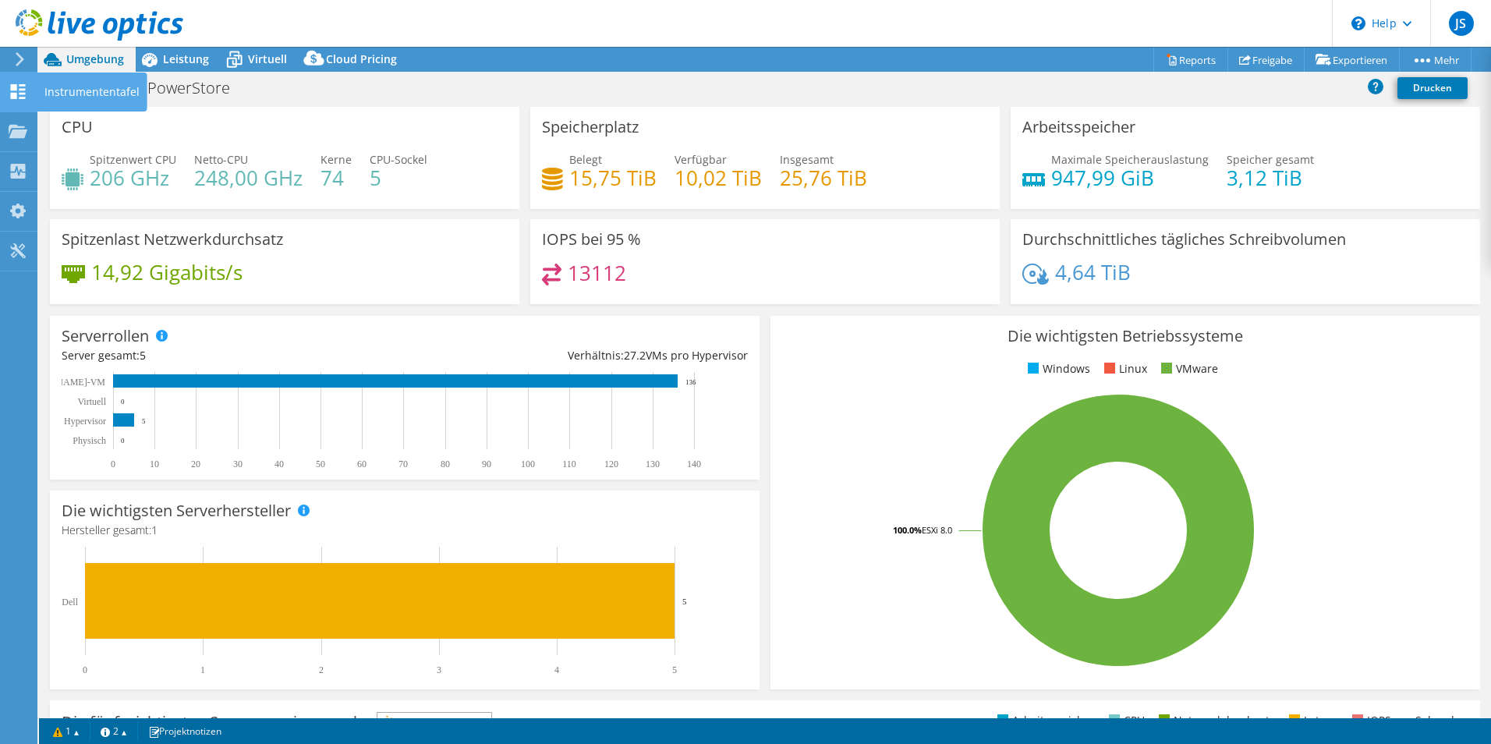
click at [22, 94] on use at bounding box center [18, 91] width 15 height 15
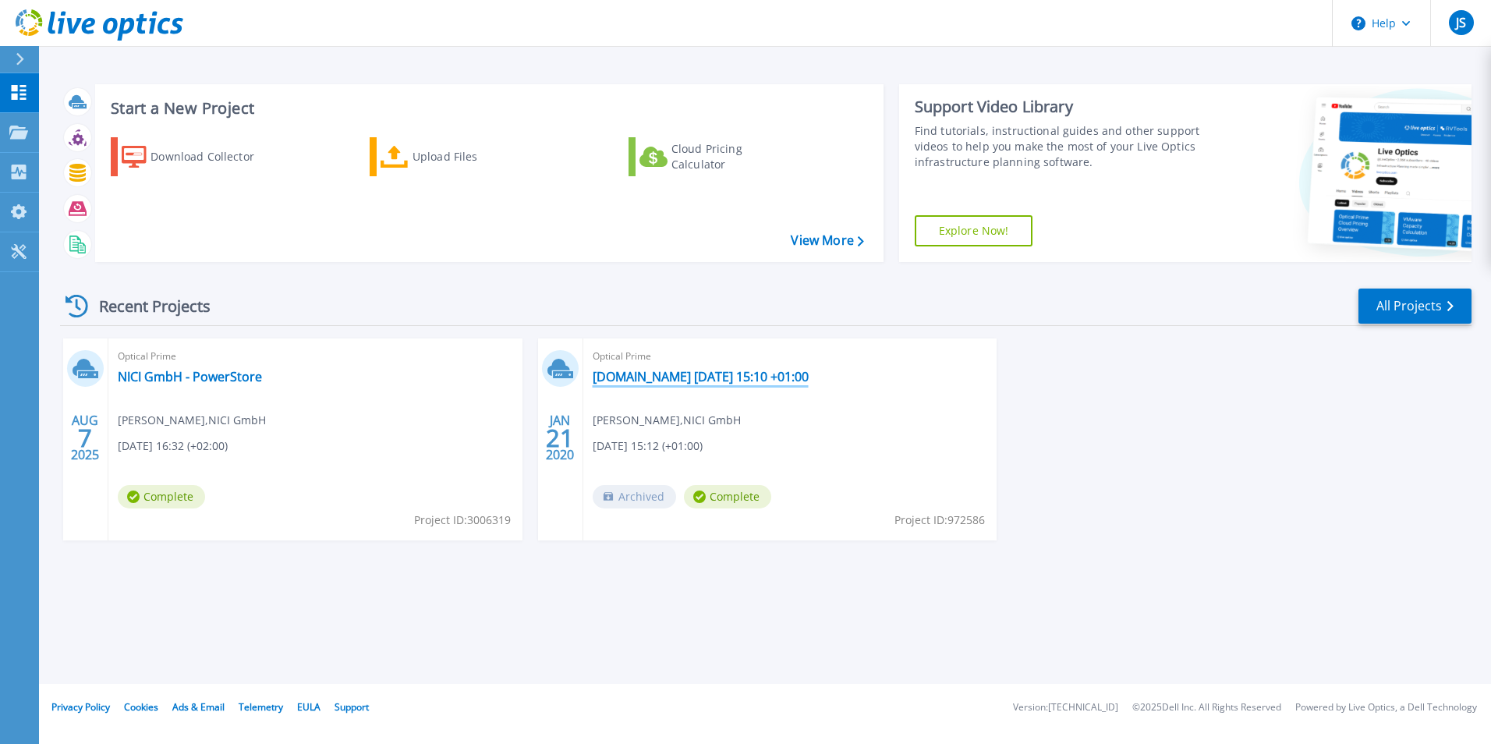
click at [723, 377] on link "[DOMAIN_NAME] [DATE] 15:10 +01:00" at bounding box center [701, 377] width 216 height 16
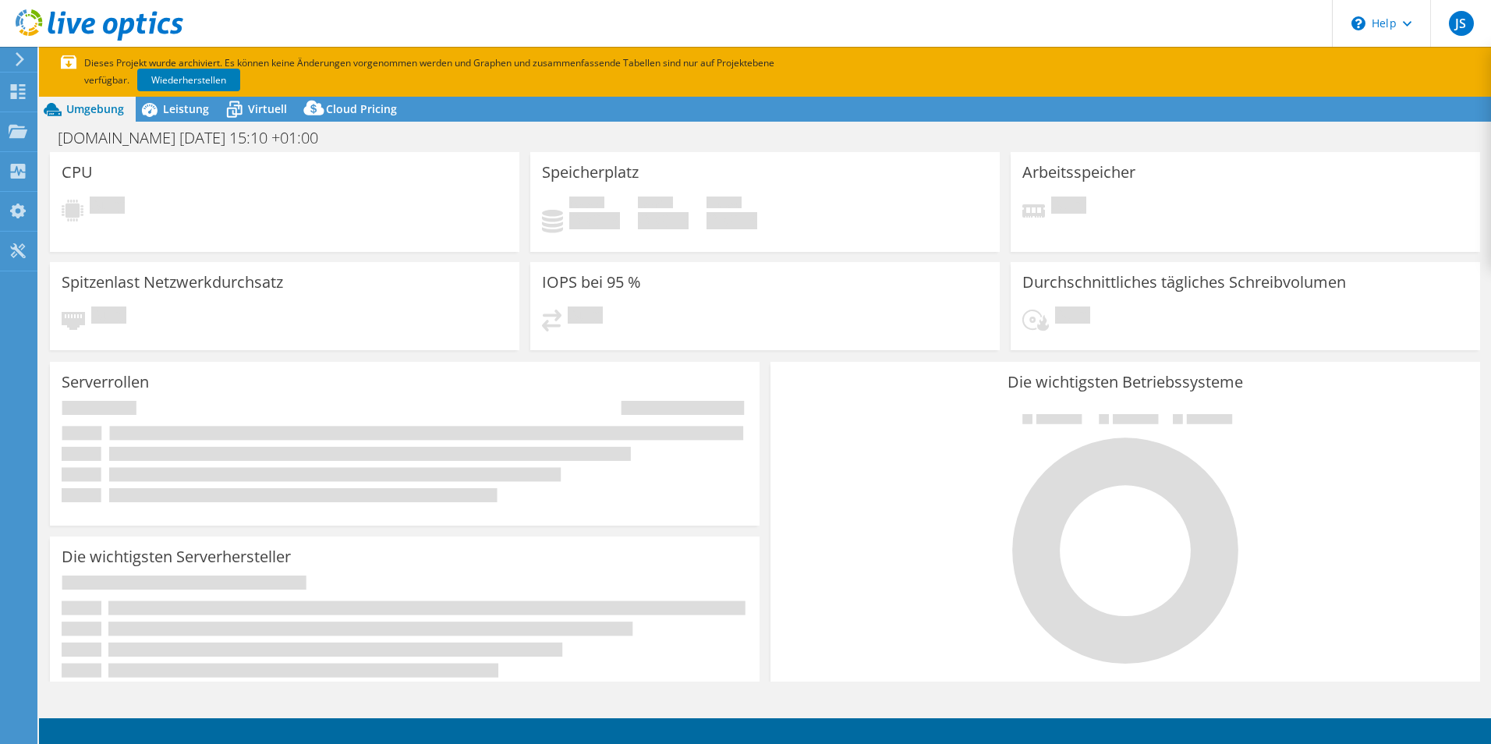
select select "USD"
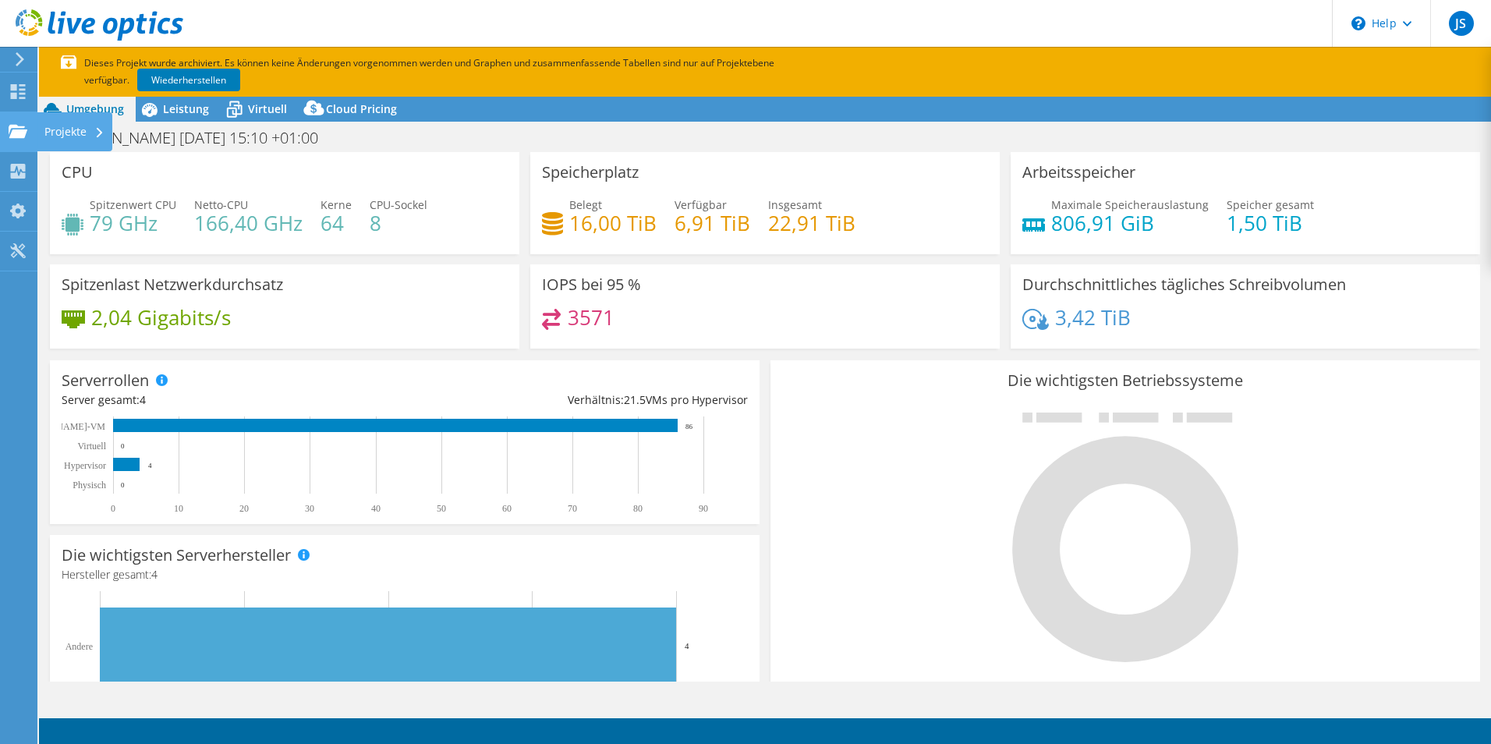
click at [9, 132] on use at bounding box center [18, 130] width 19 height 13
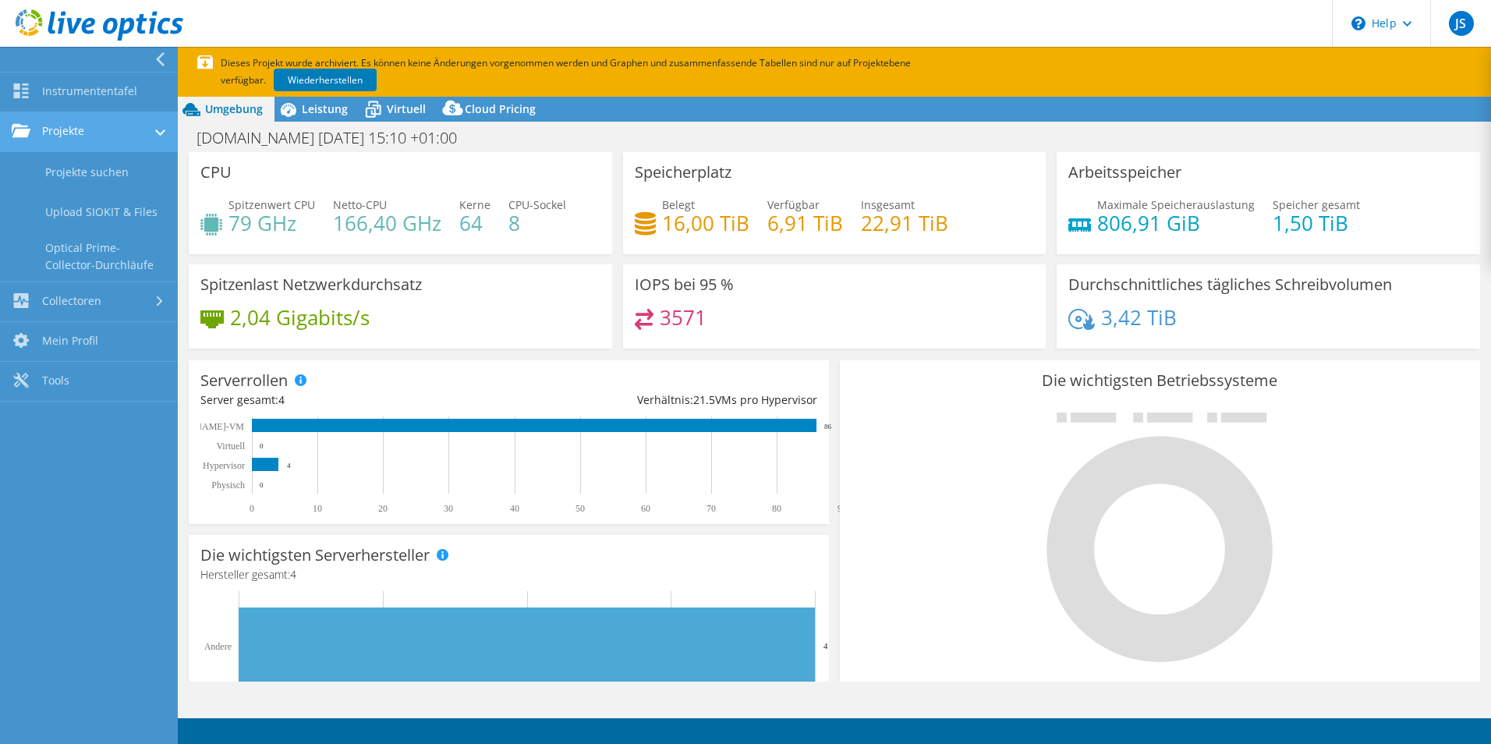
click at [73, 130] on link "Projekte" at bounding box center [89, 132] width 178 height 40
click at [75, 133] on link "Projekte" at bounding box center [89, 132] width 178 height 40
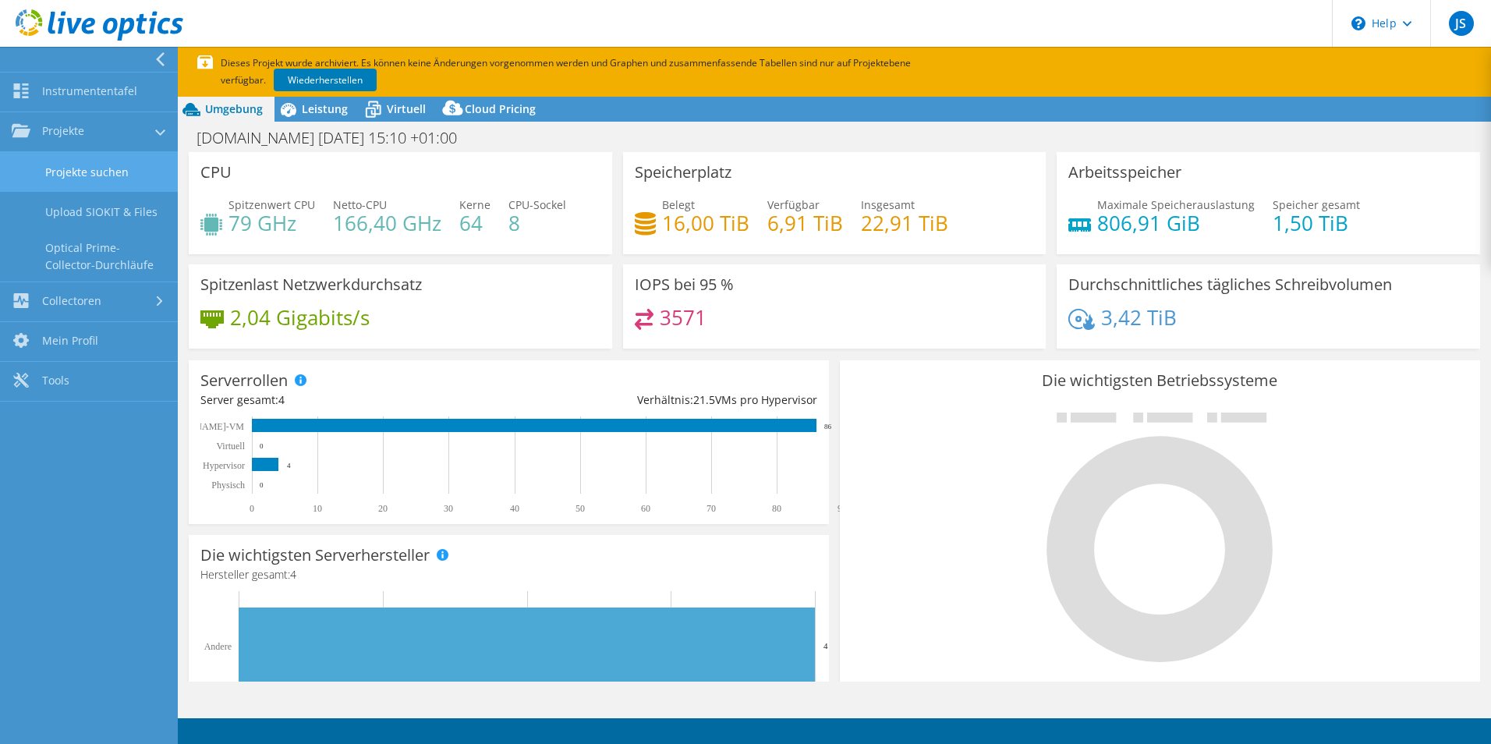
click at [83, 166] on link "Projekte suchen" at bounding box center [89, 172] width 178 height 40
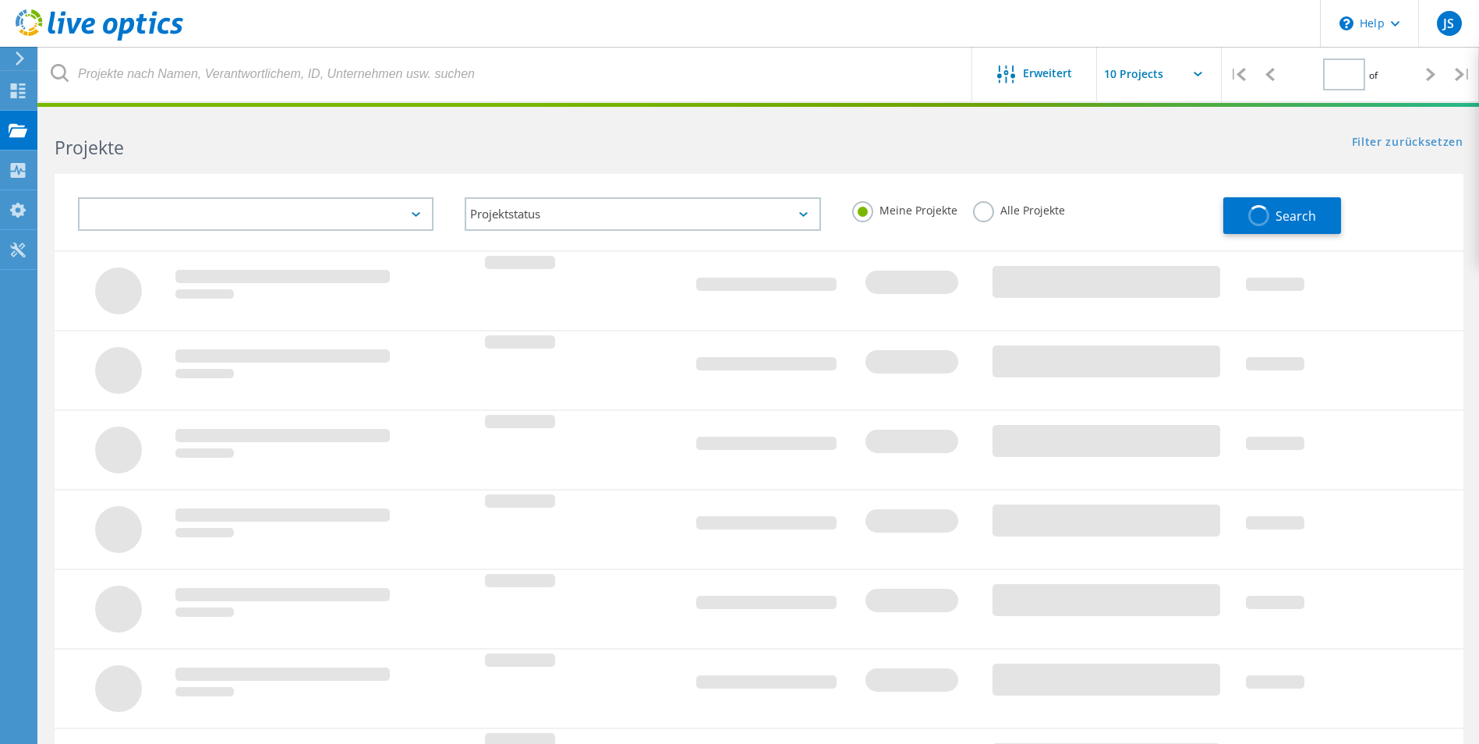
type input "1"
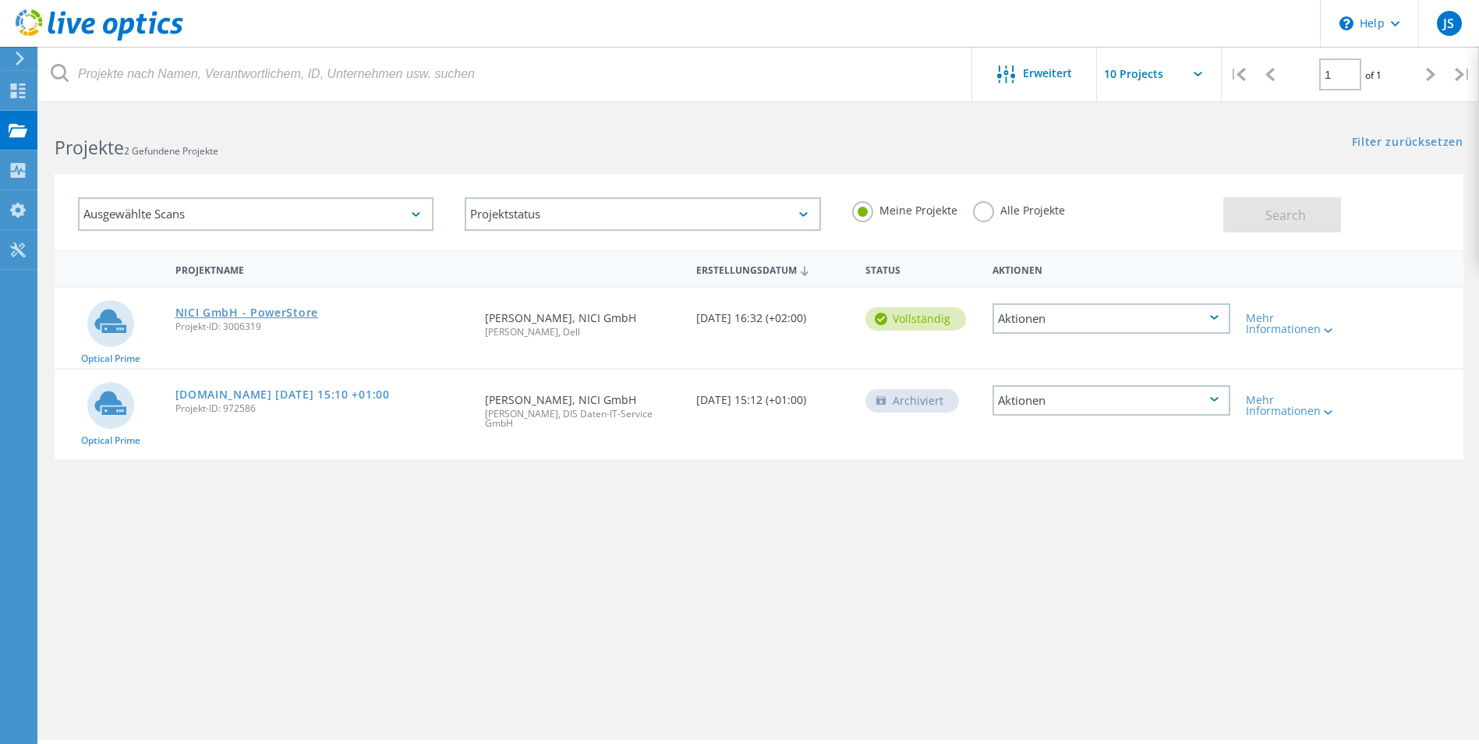
click at [242, 313] on link "NICI GmbH - PowerStore" at bounding box center [246, 312] width 143 height 11
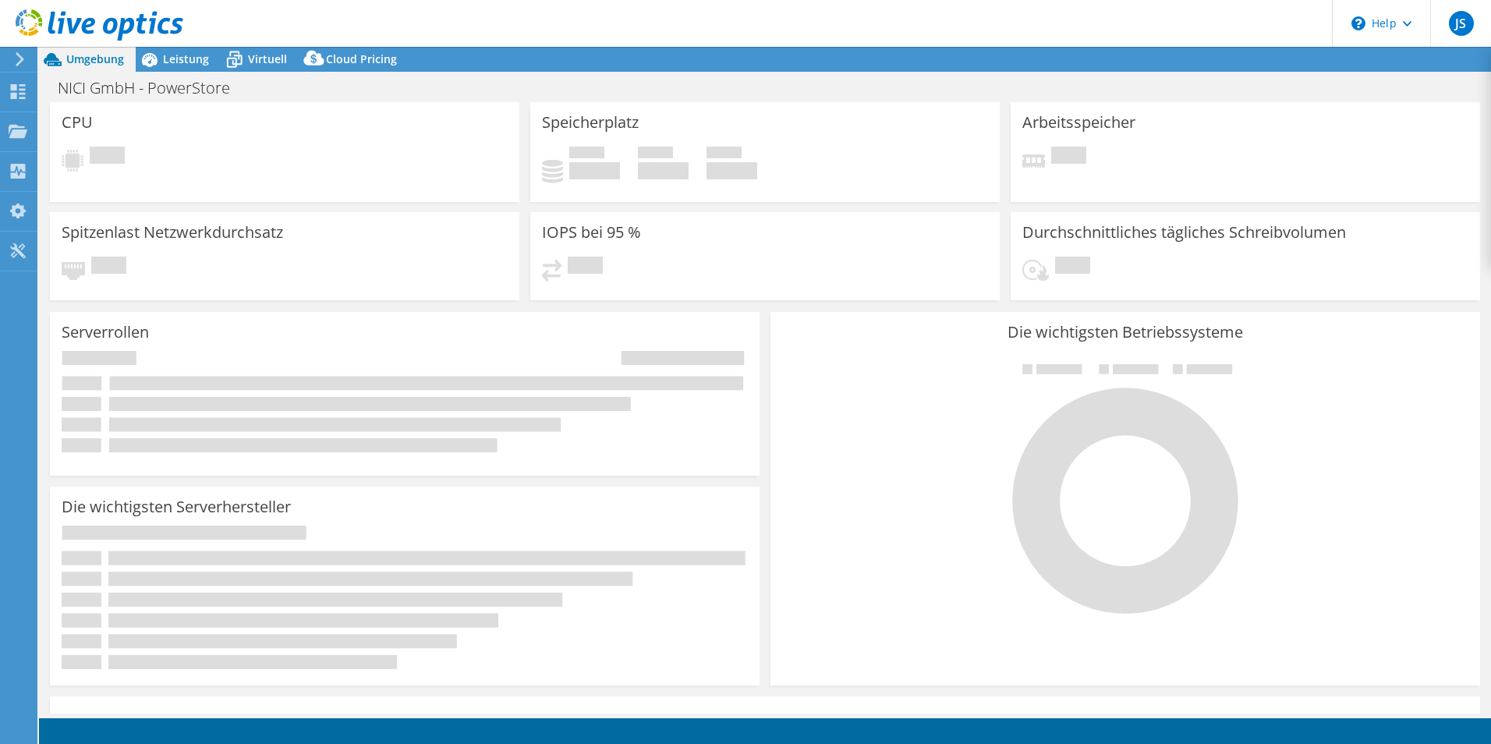
select select "USD"
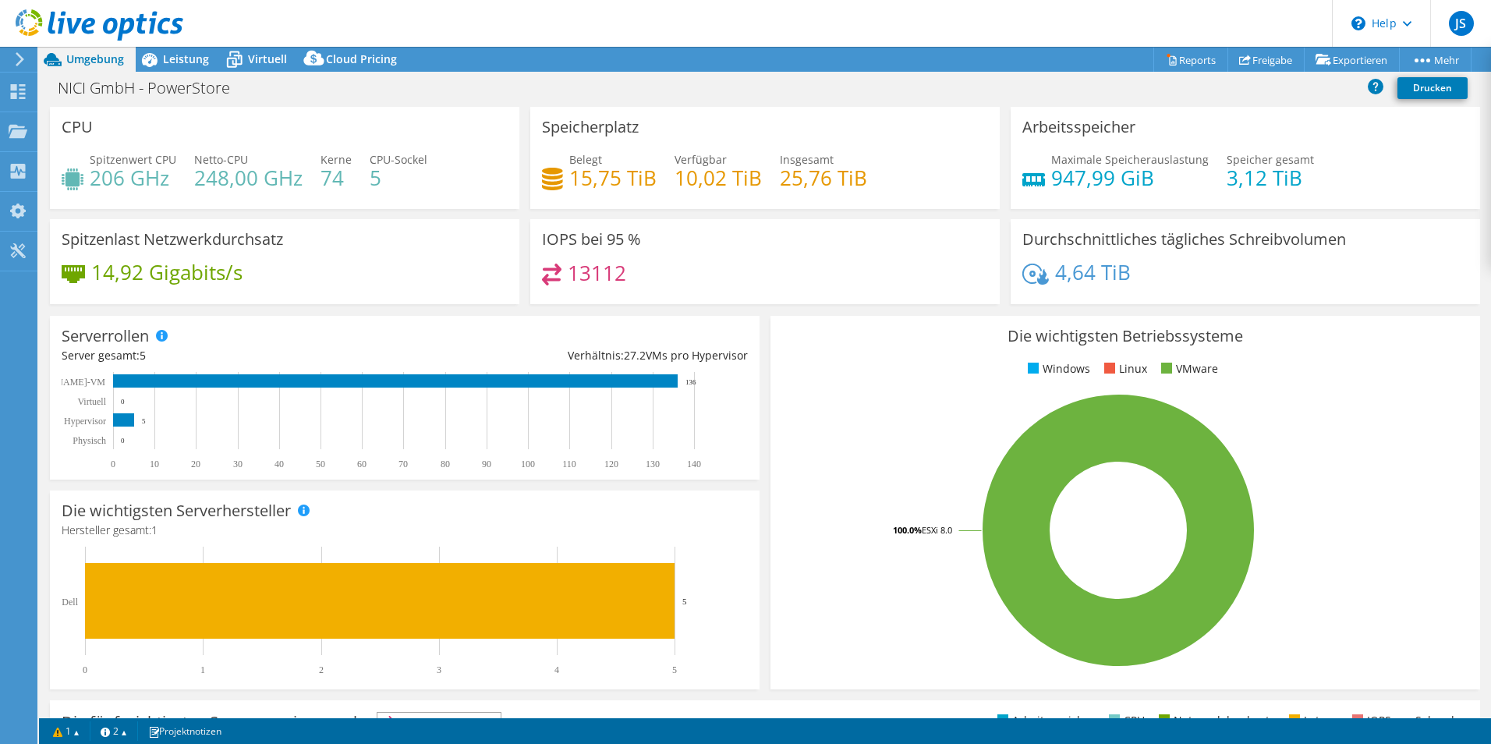
click at [345, 274] on div "14,92 Gigabits/s" at bounding box center [285, 280] width 446 height 33
click at [261, 66] on div "Virtuell" at bounding box center [260, 59] width 78 height 25
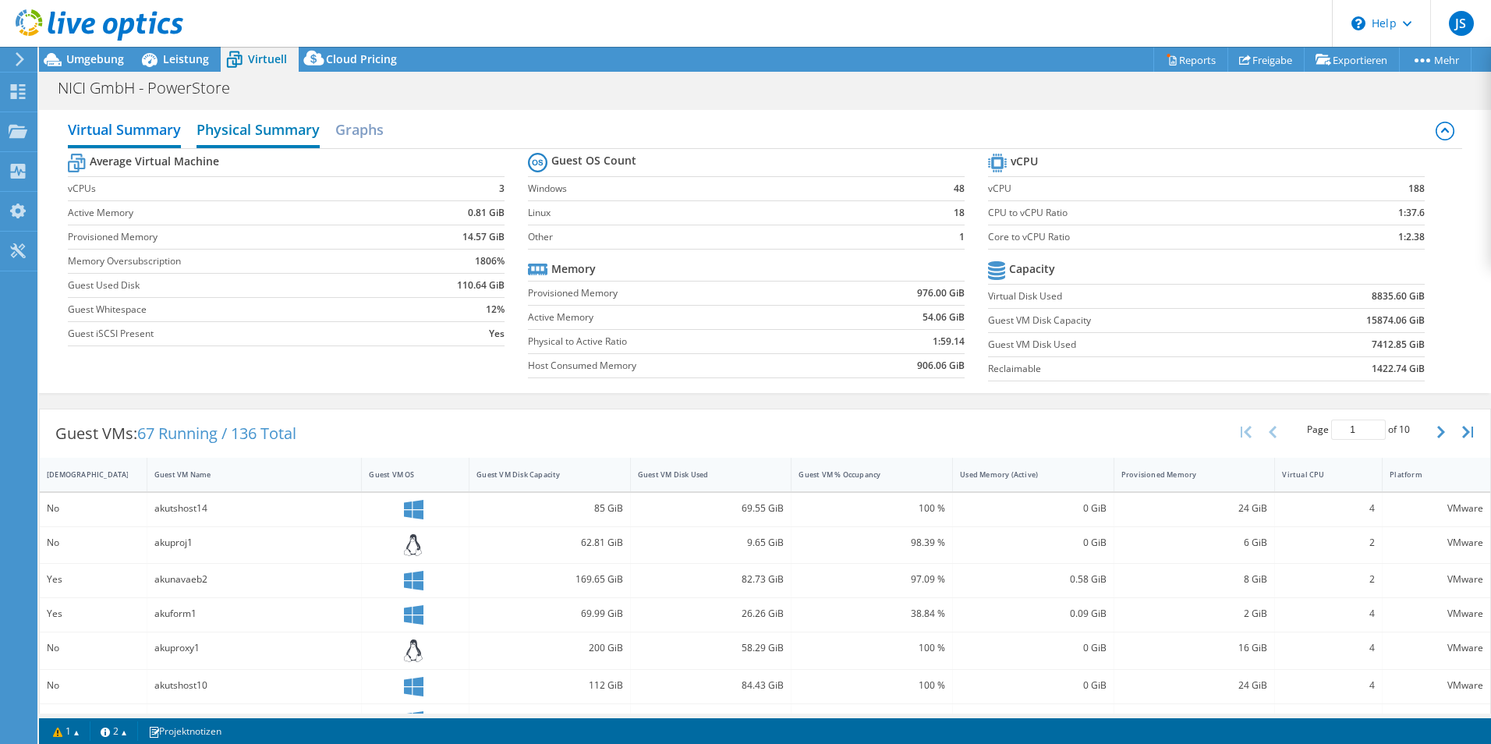
click at [264, 132] on h2 "Physical Summary" at bounding box center [257, 131] width 123 height 34
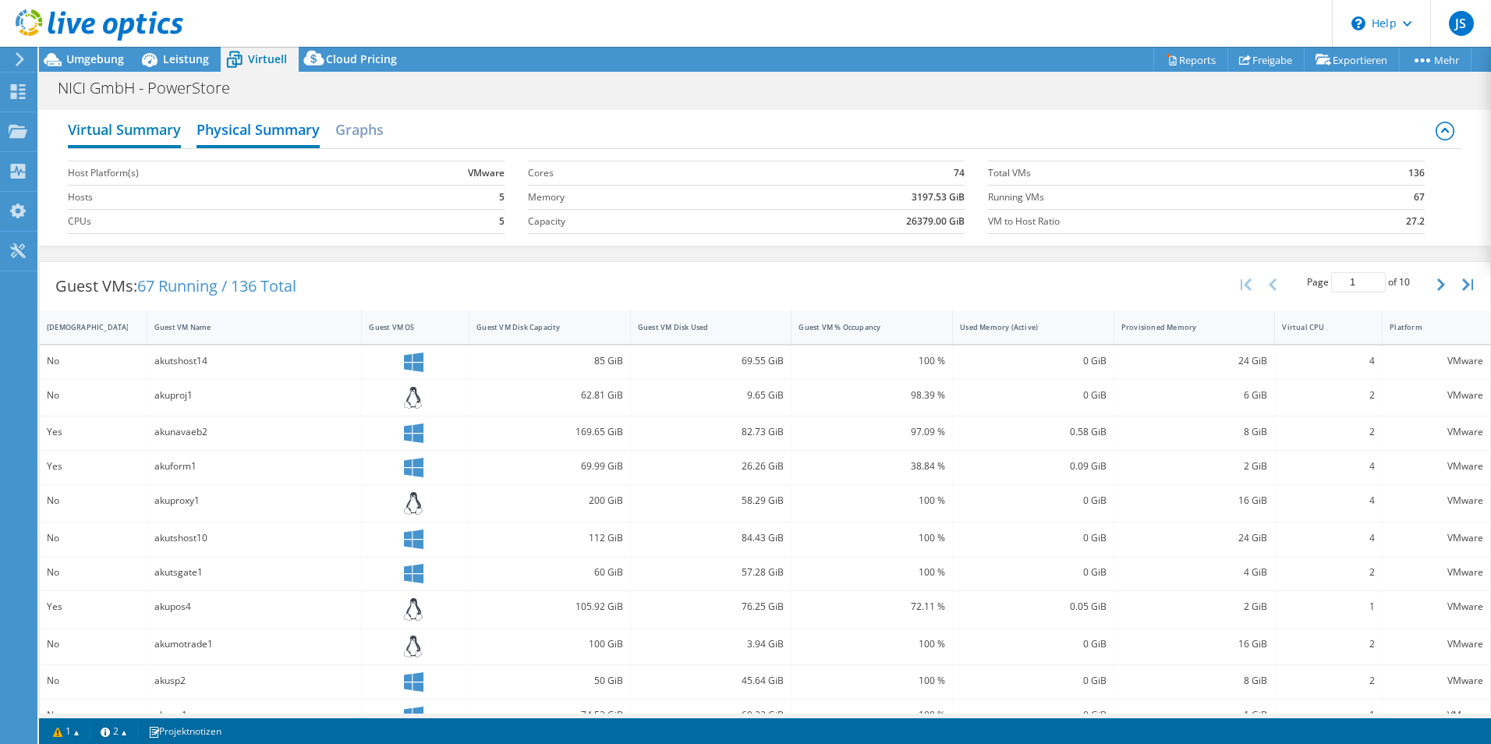
click at [150, 127] on h2 "Virtual Summary" at bounding box center [124, 131] width 113 height 34
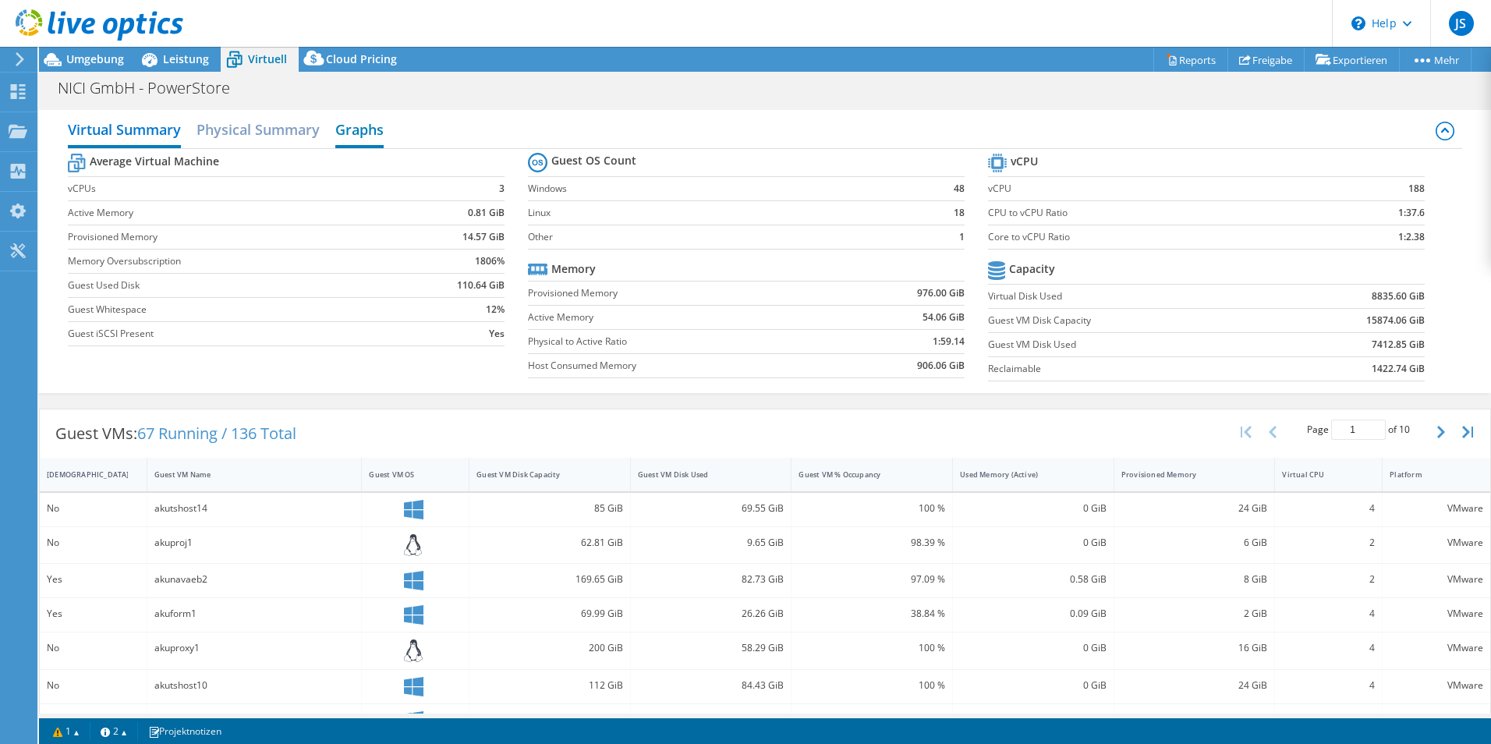
click at [338, 129] on h2 "Graphs" at bounding box center [359, 131] width 48 height 34
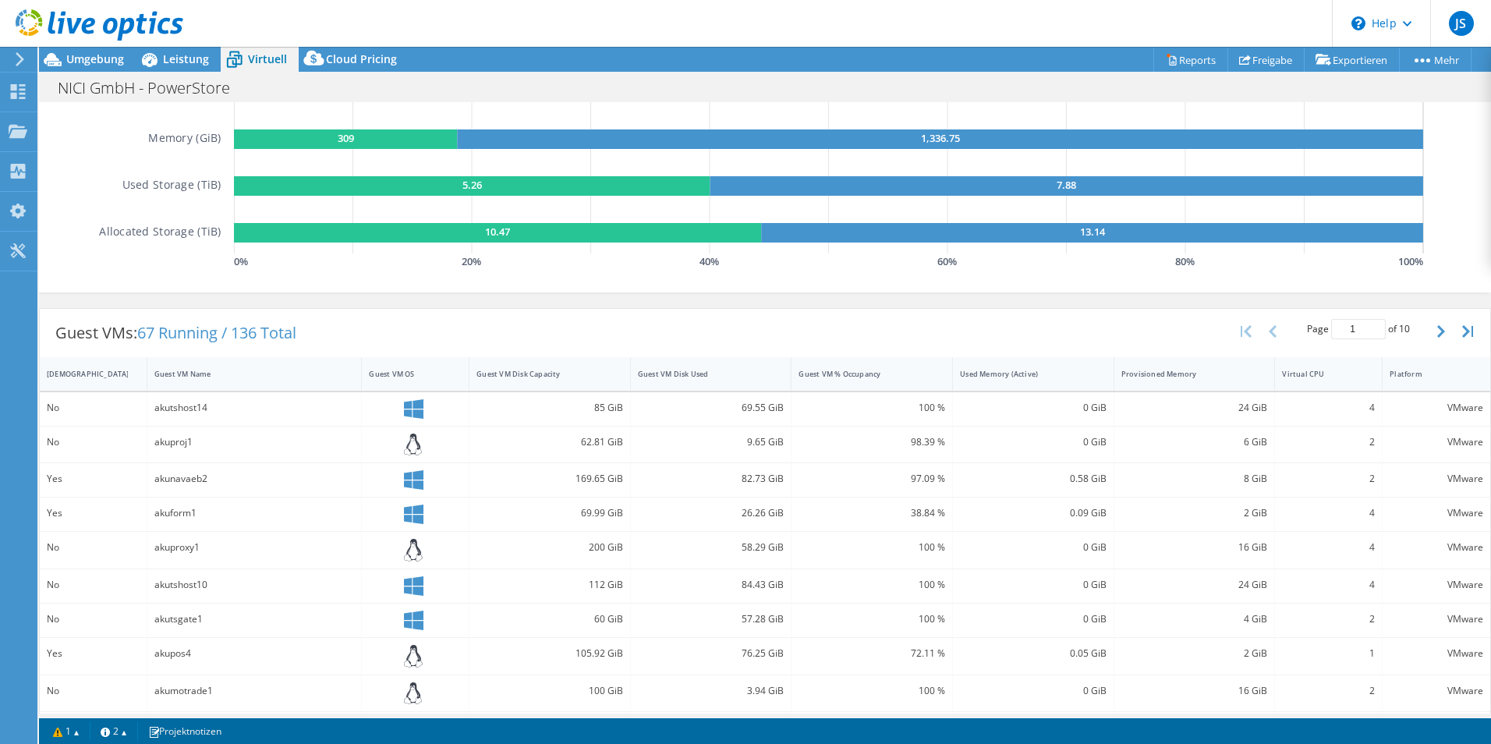
scroll to position [234, 0]
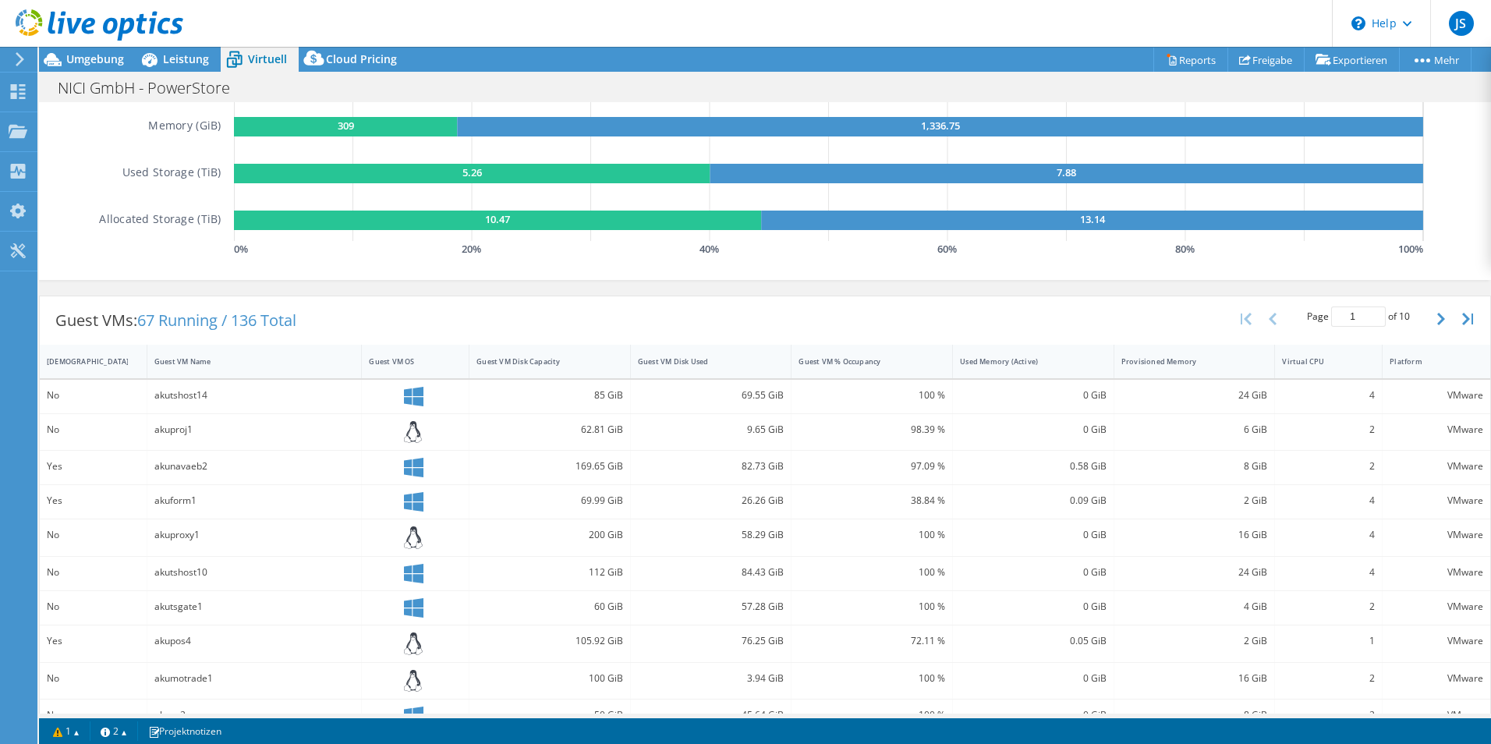
click at [276, 322] on span "67 Running / 136 Total" at bounding box center [216, 320] width 159 height 21
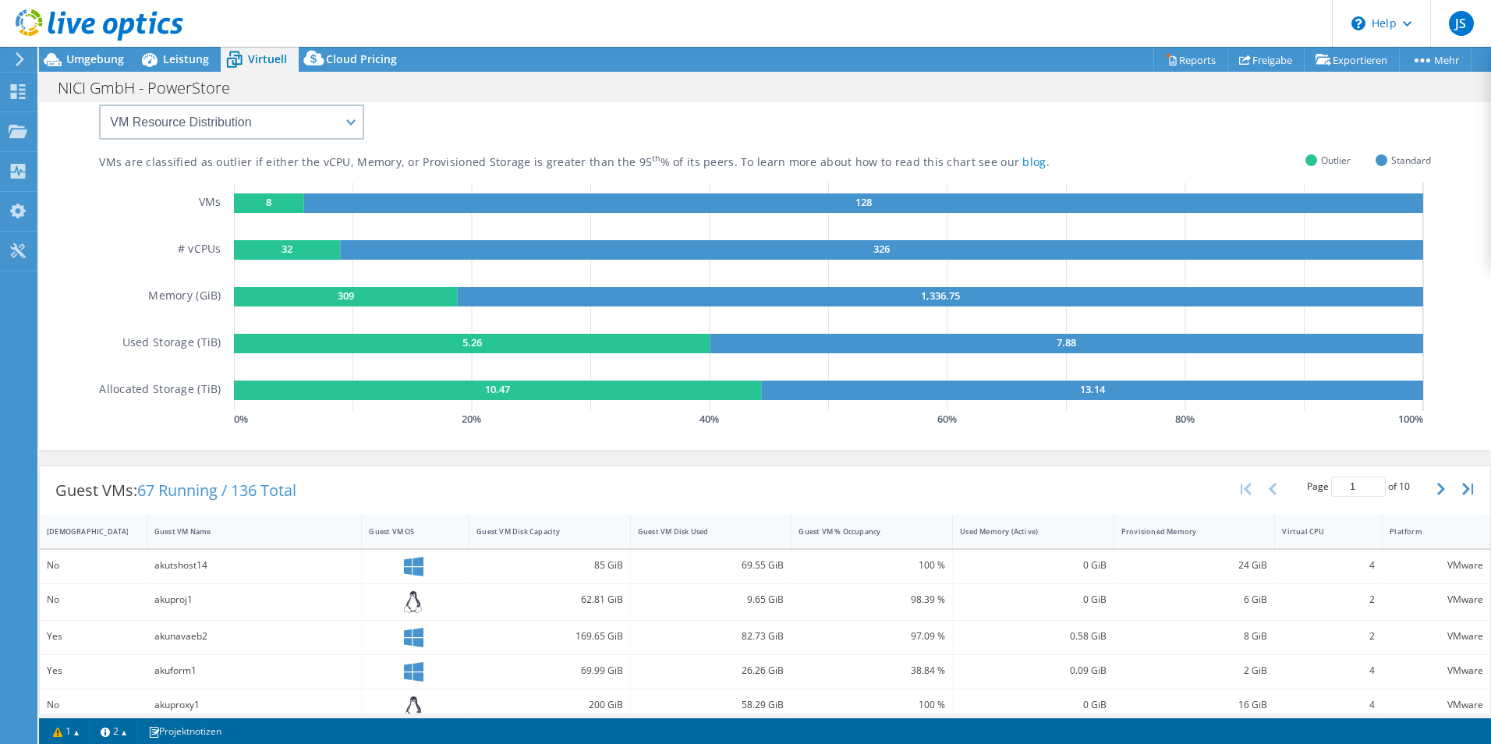
scroll to position [433, 0]
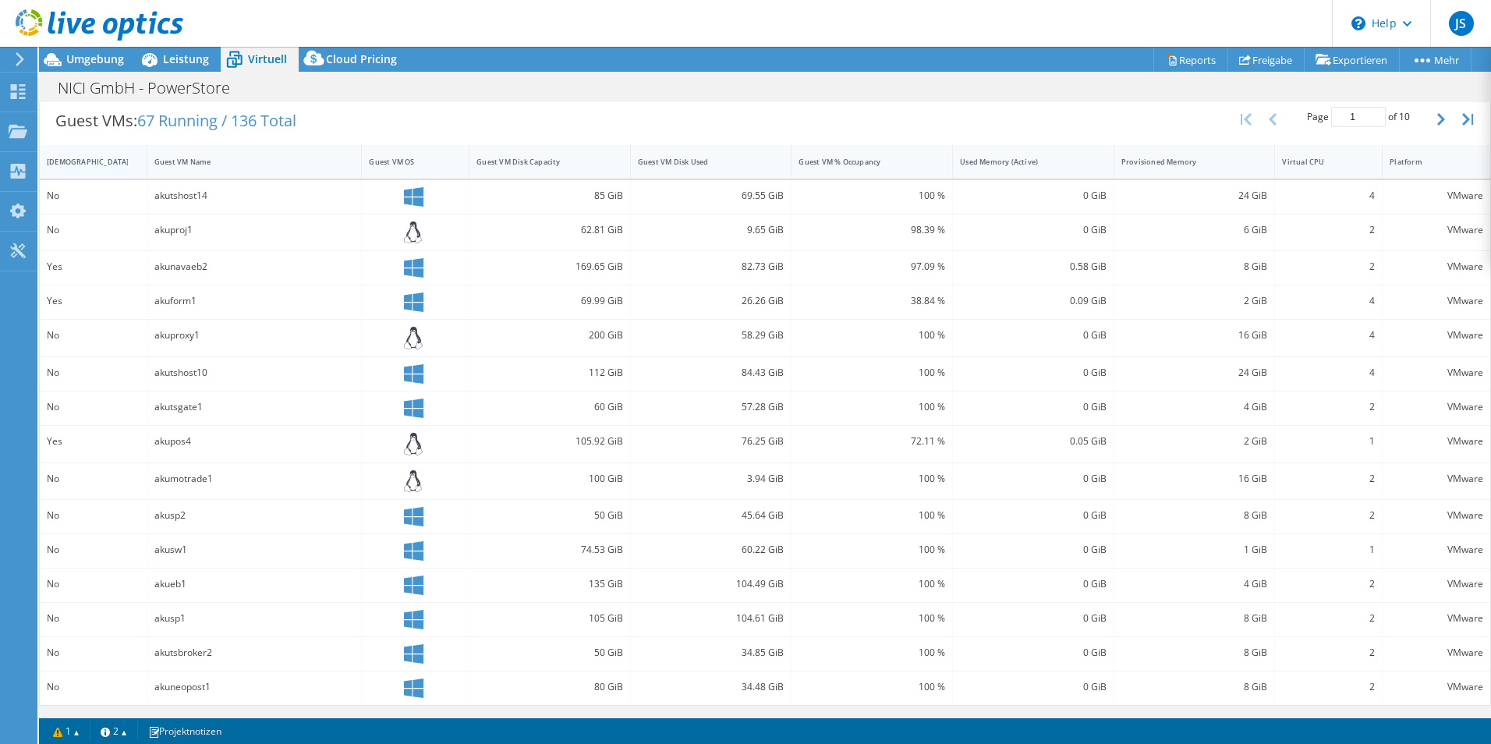
click at [81, 161] on div "[DEMOGRAPHIC_DATA]" at bounding box center [84, 162] width 74 height 10
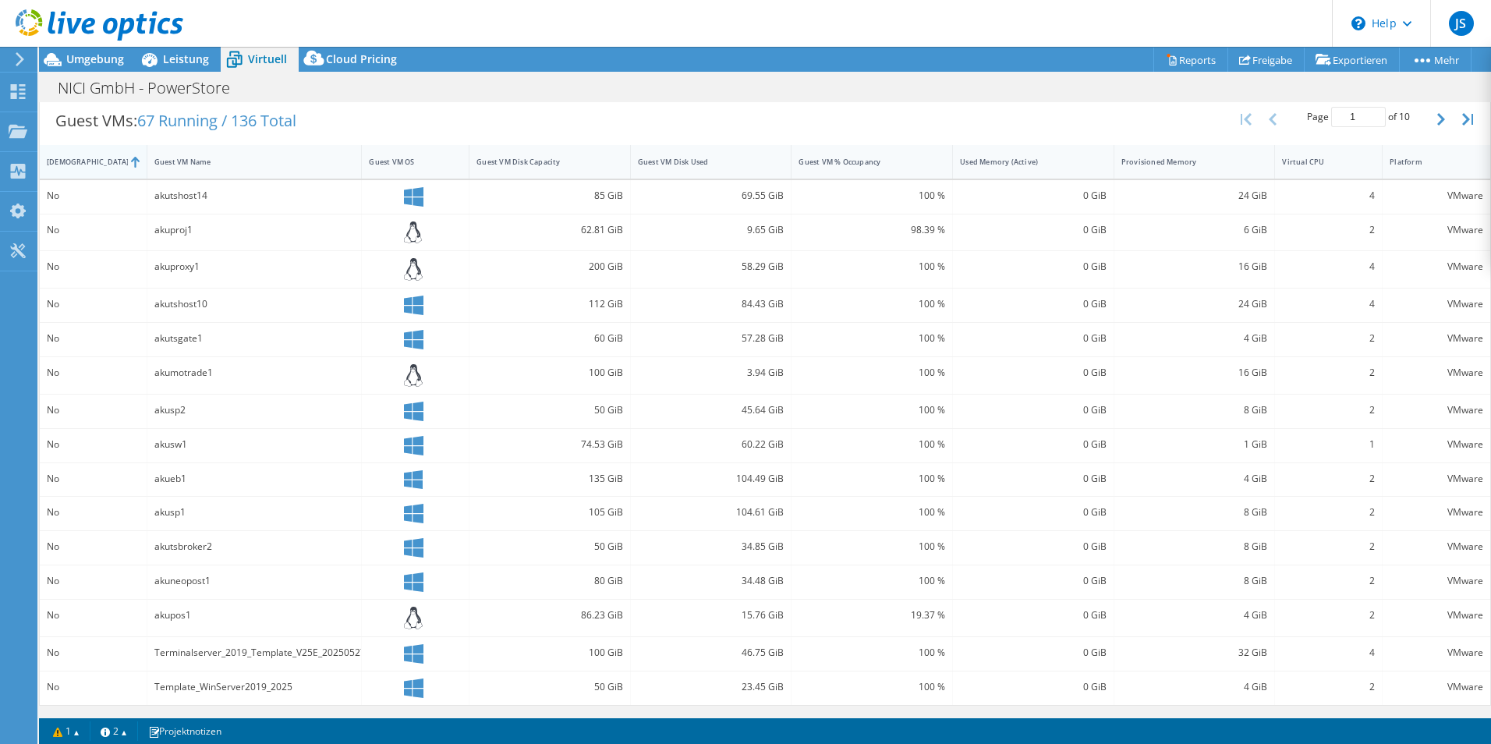
click at [81, 161] on div "[DEMOGRAPHIC_DATA]" at bounding box center [84, 162] width 74 height 10
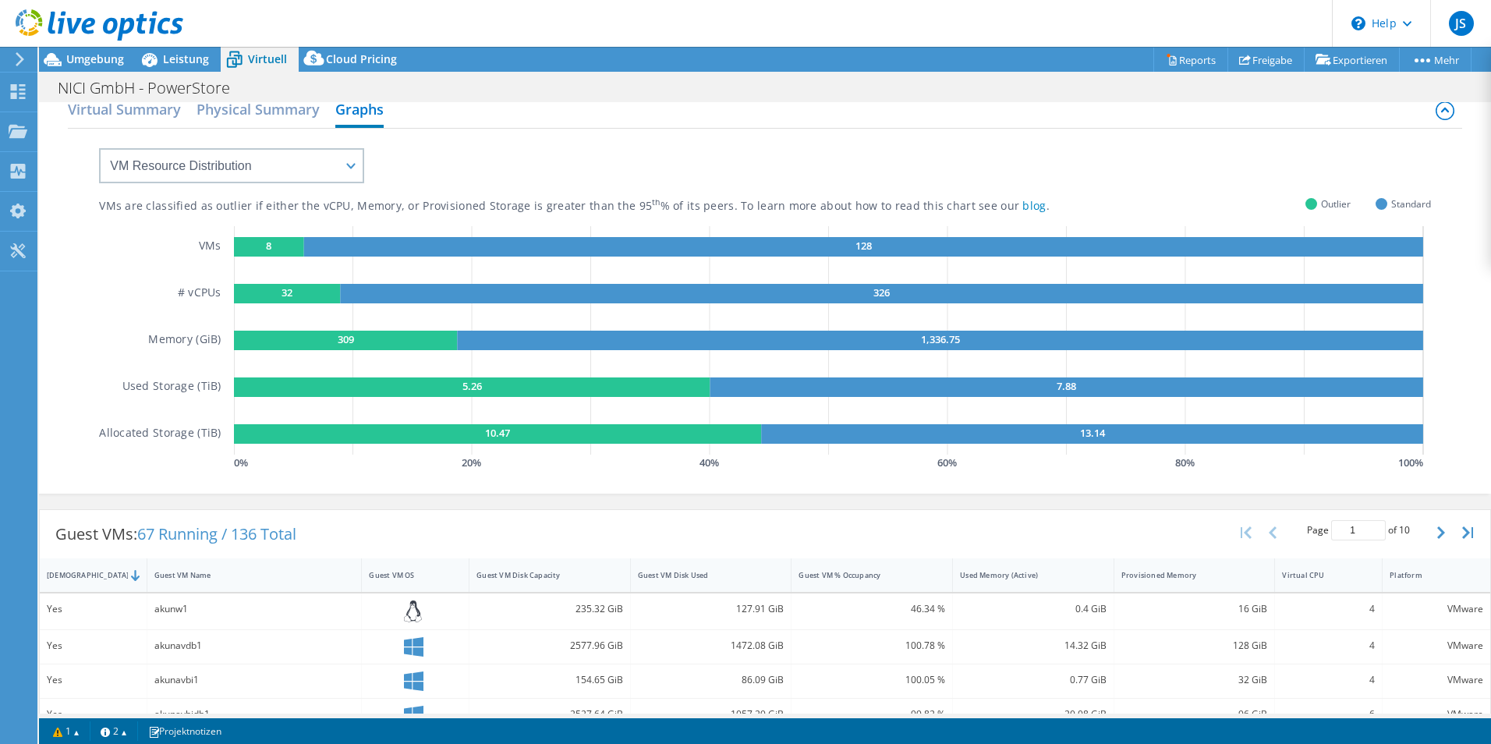
scroll to position [0, 0]
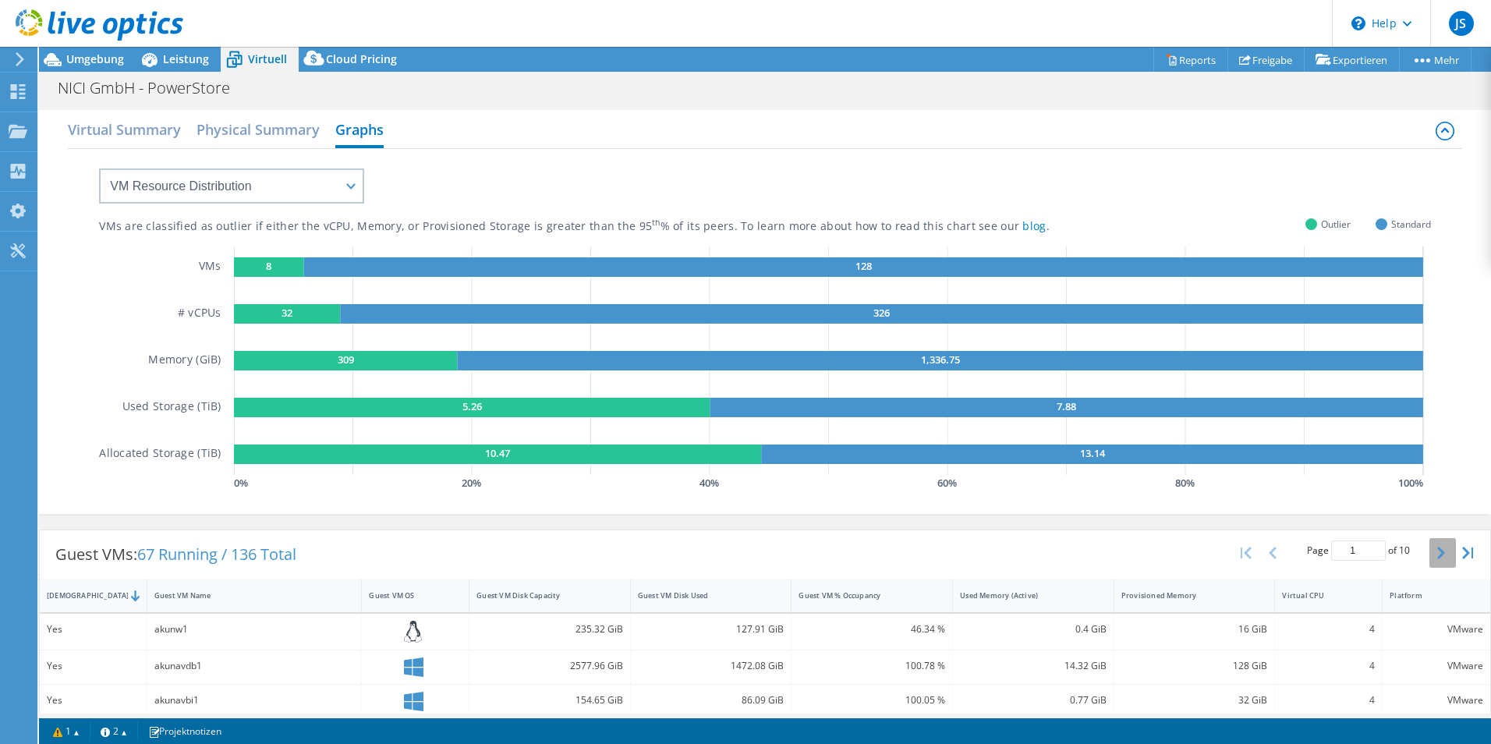
click at [1437, 557] on icon "button" at bounding box center [1441, 553] width 8 height 12
type input "3"
